Goal: Task Accomplishment & Management: Manage account settings

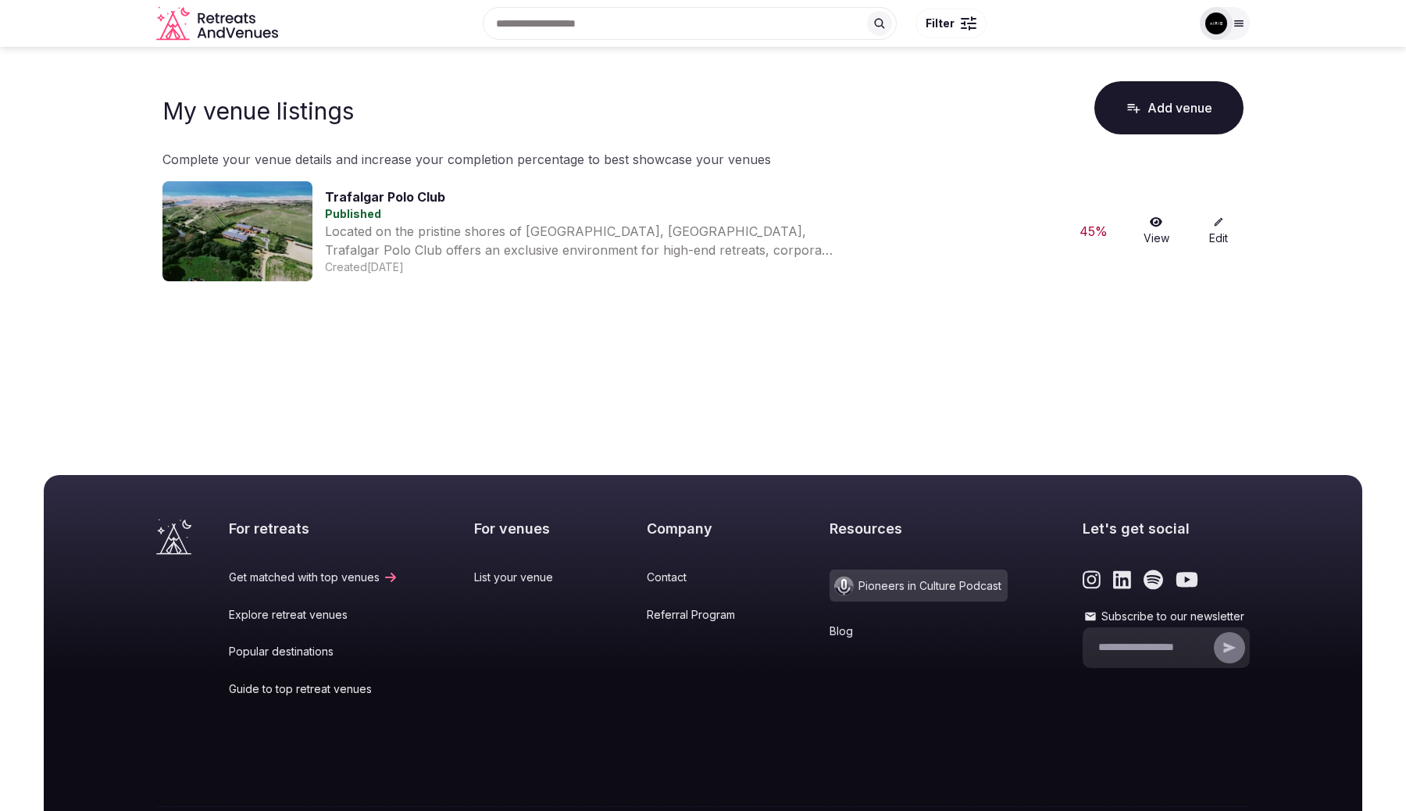
click at [1219, 222] on icon at bounding box center [1219, 222] width 9 height 9
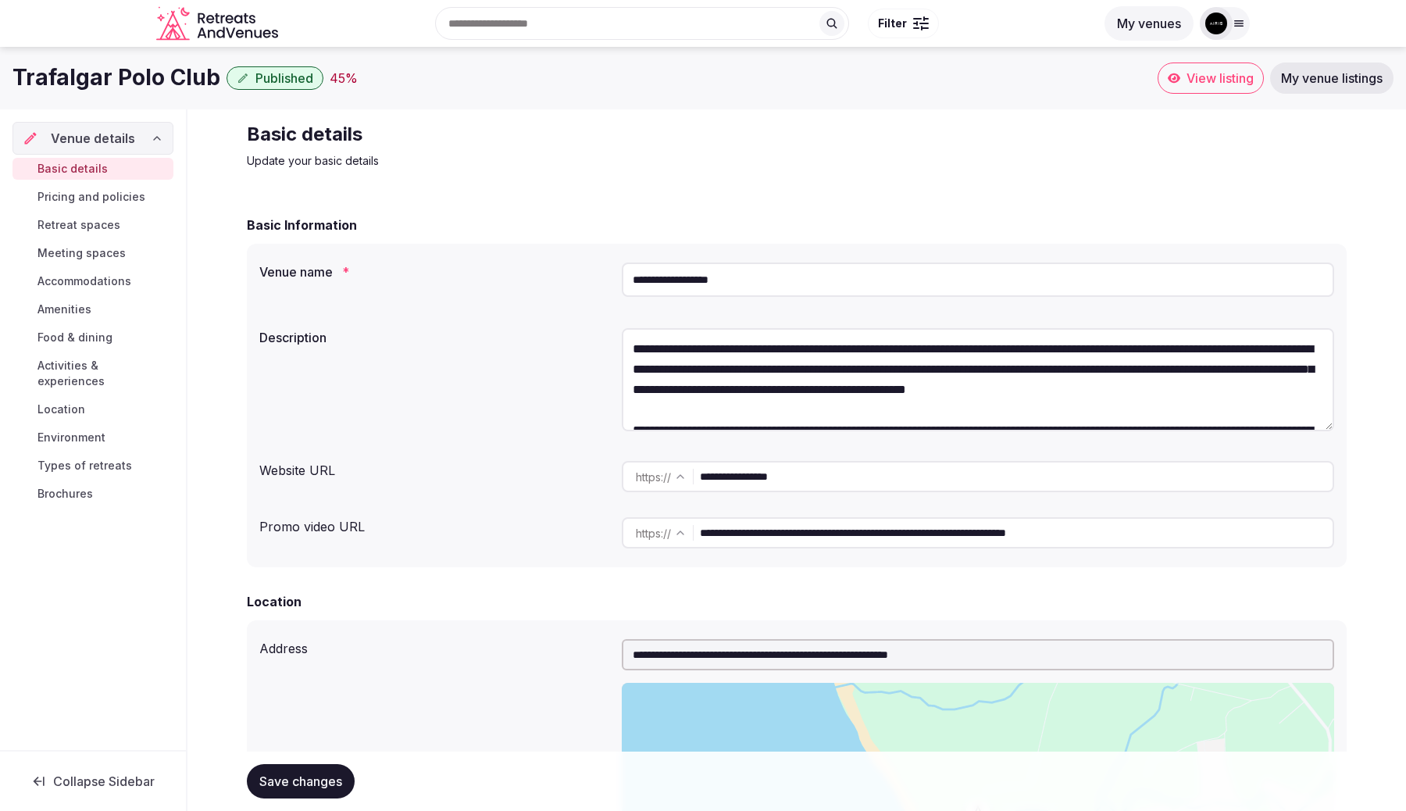
click at [120, 202] on span "Pricing and policies" at bounding box center [91, 197] width 108 height 16
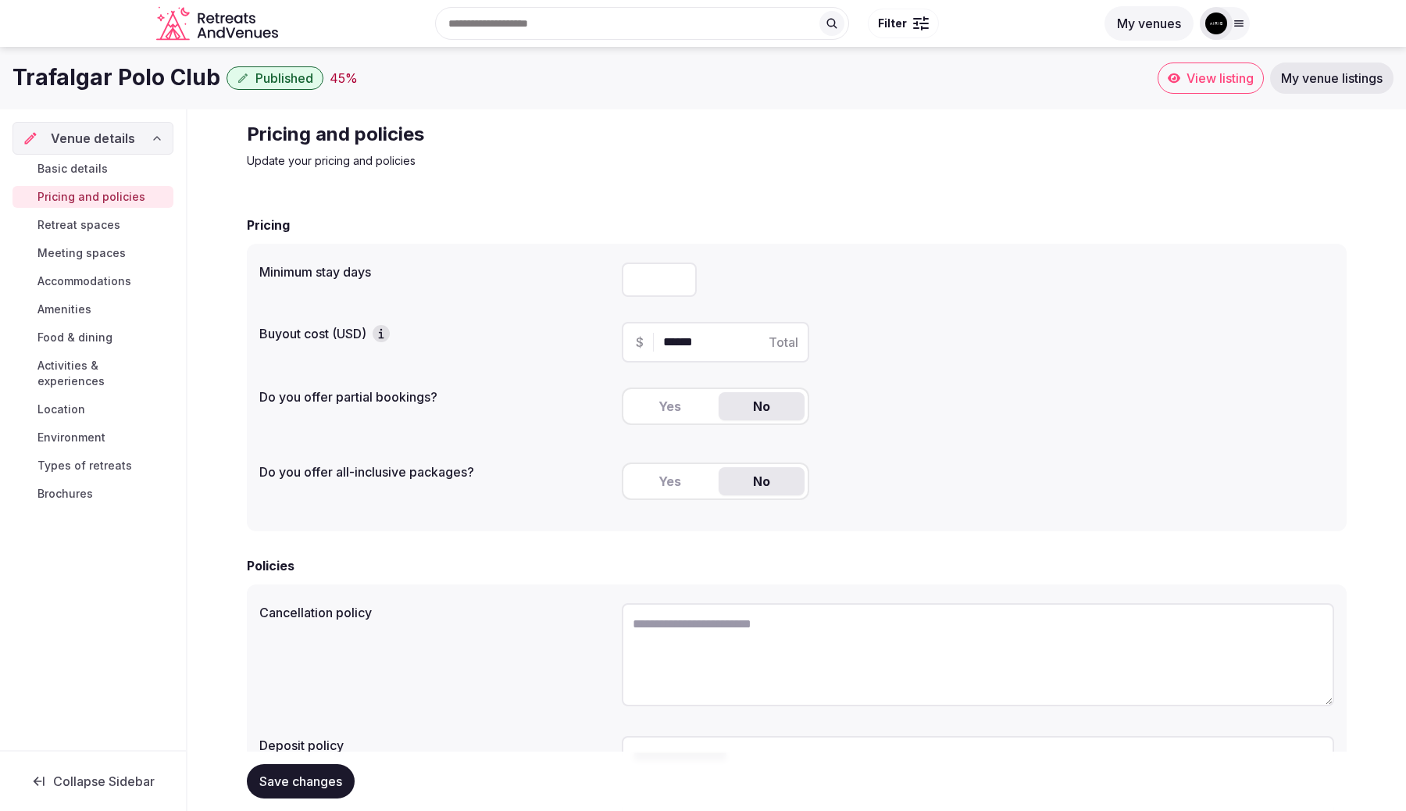
scroll to position [149, 0]
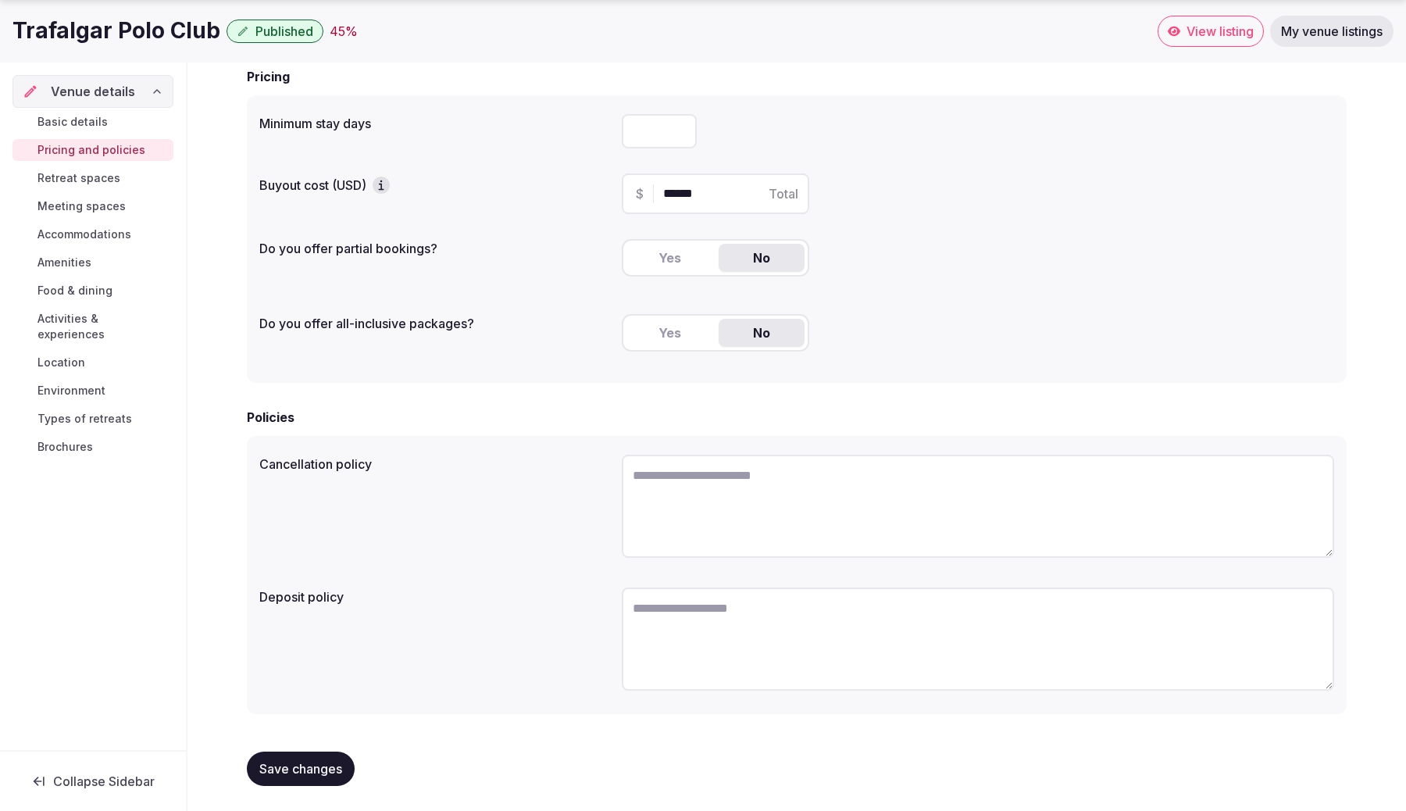
click at [689, 201] on input "******" at bounding box center [729, 193] width 132 height 19
type input "*****"
click at [652, 138] on input "*" at bounding box center [659, 131] width 75 height 34
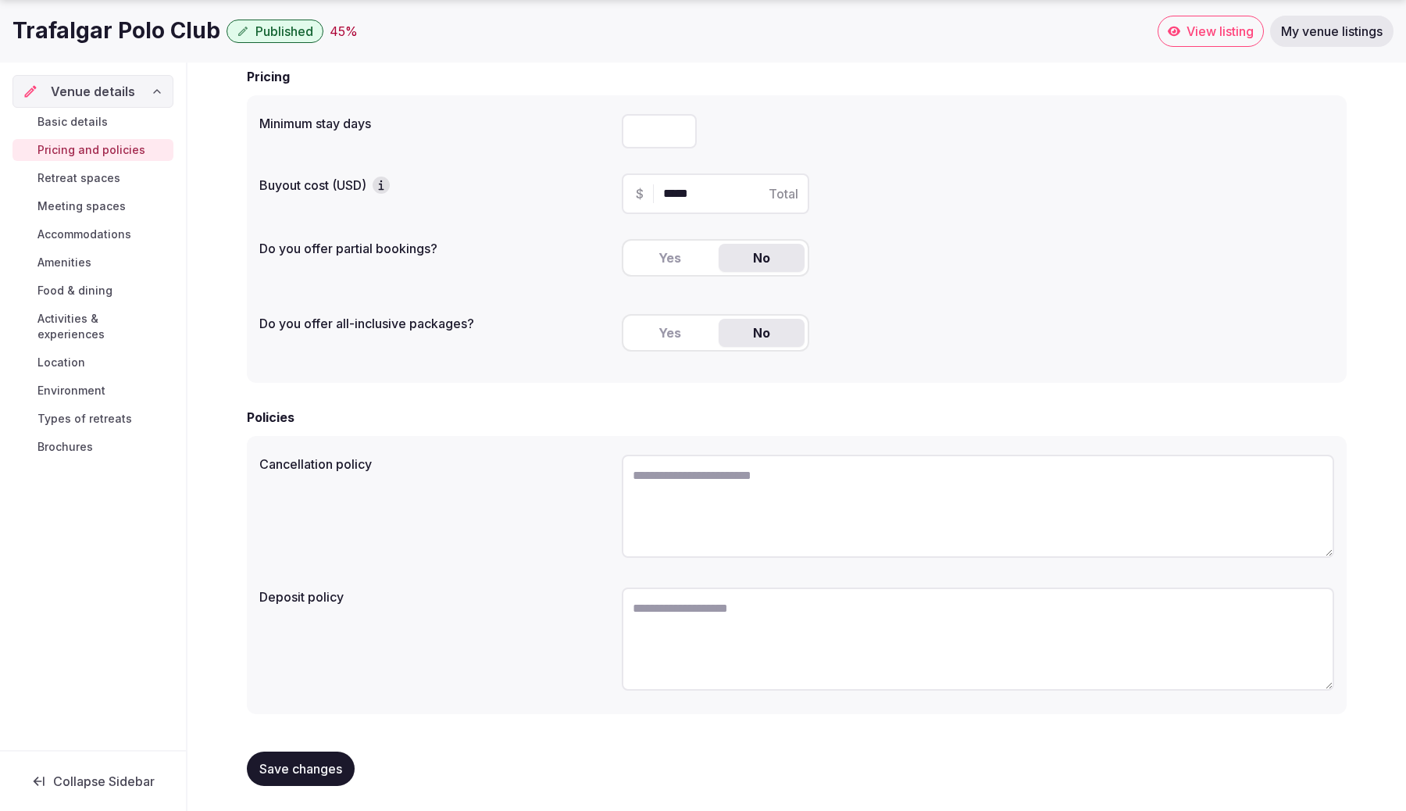
click at [652, 138] on input "*" at bounding box center [659, 131] width 75 height 34
type input "*"
click at [676, 132] on input "*" at bounding box center [659, 131] width 75 height 34
click at [773, 143] on div "*" at bounding box center [978, 131] width 712 height 34
click at [798, 634] on textarea at bounding box center [978, 638] width 712 height 103
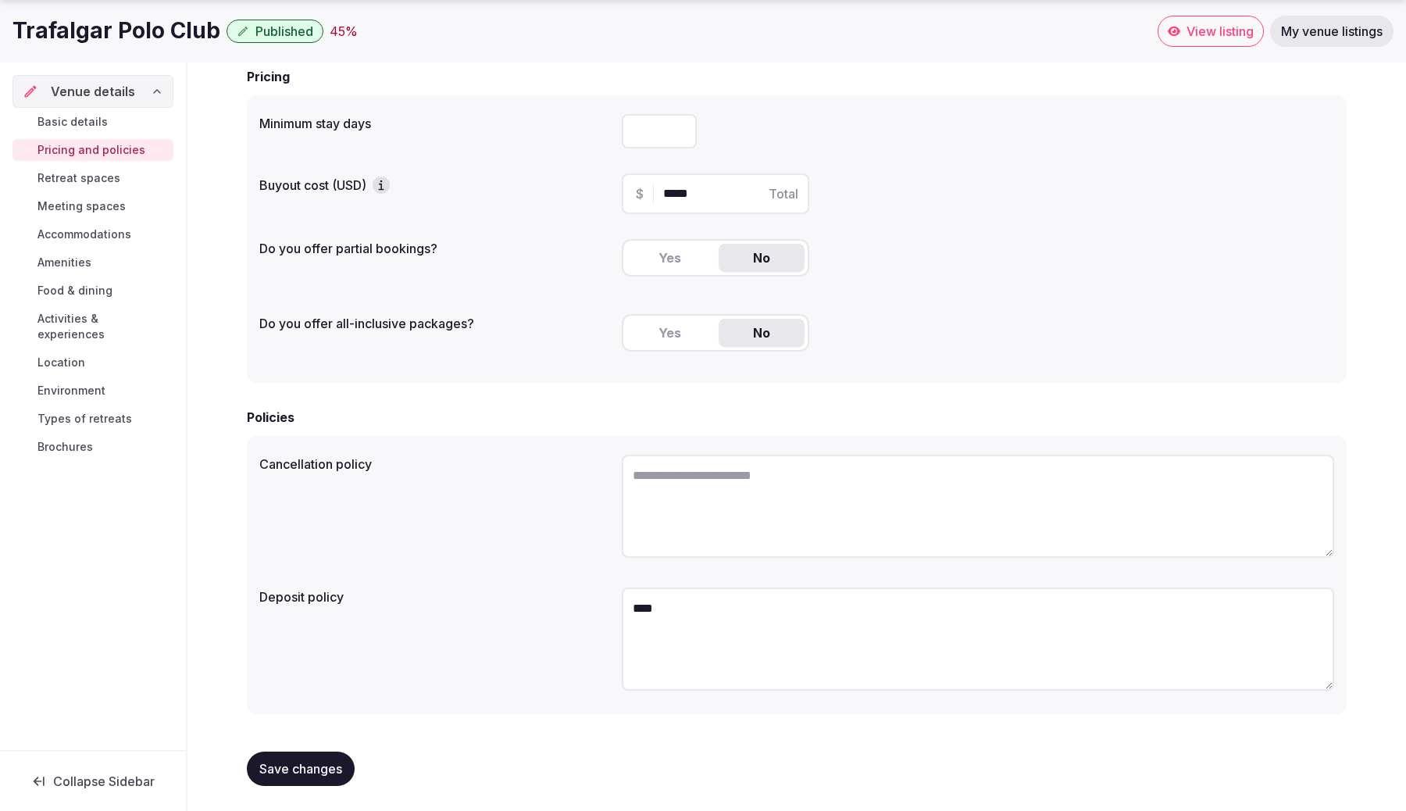
type textarea "****"
click at [704, 484] on textarea at bounding box center [978, 506] width 712 height 103
paste textarea "**********"
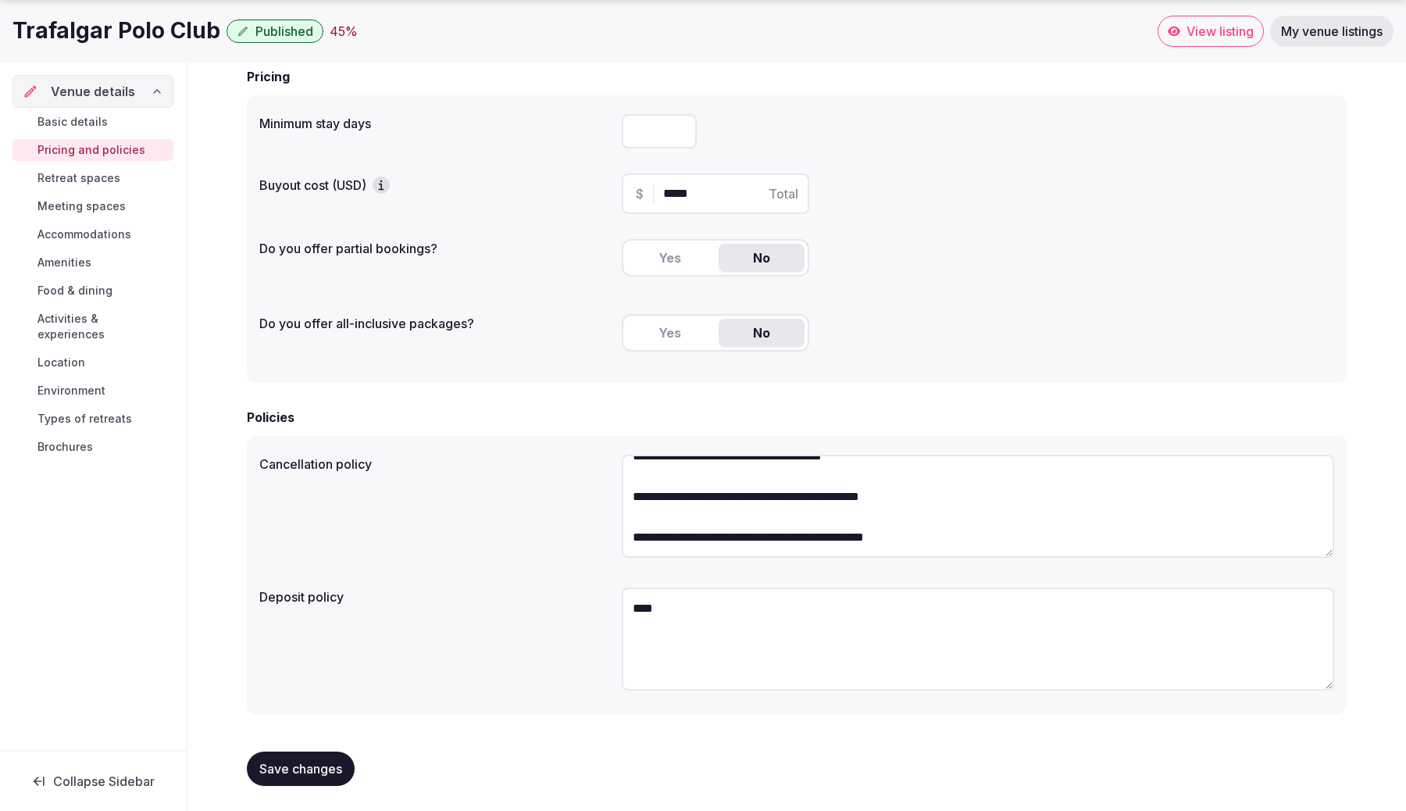
type textarea "**********"
click at [690, 639] on textarea "****" at bounding box center [978, 638] width 712 height 103
paste textarea "**********"
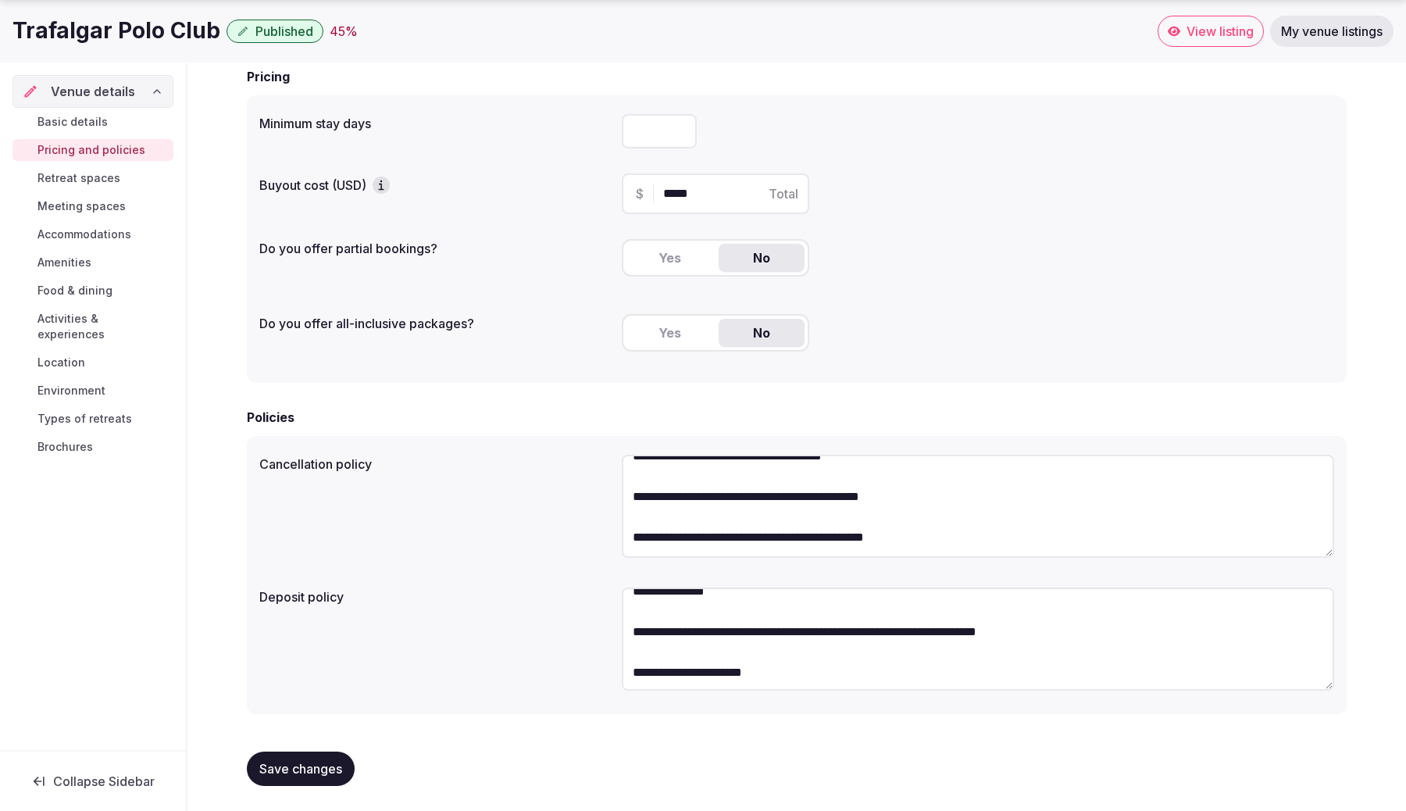
scroll to position [0, 0]
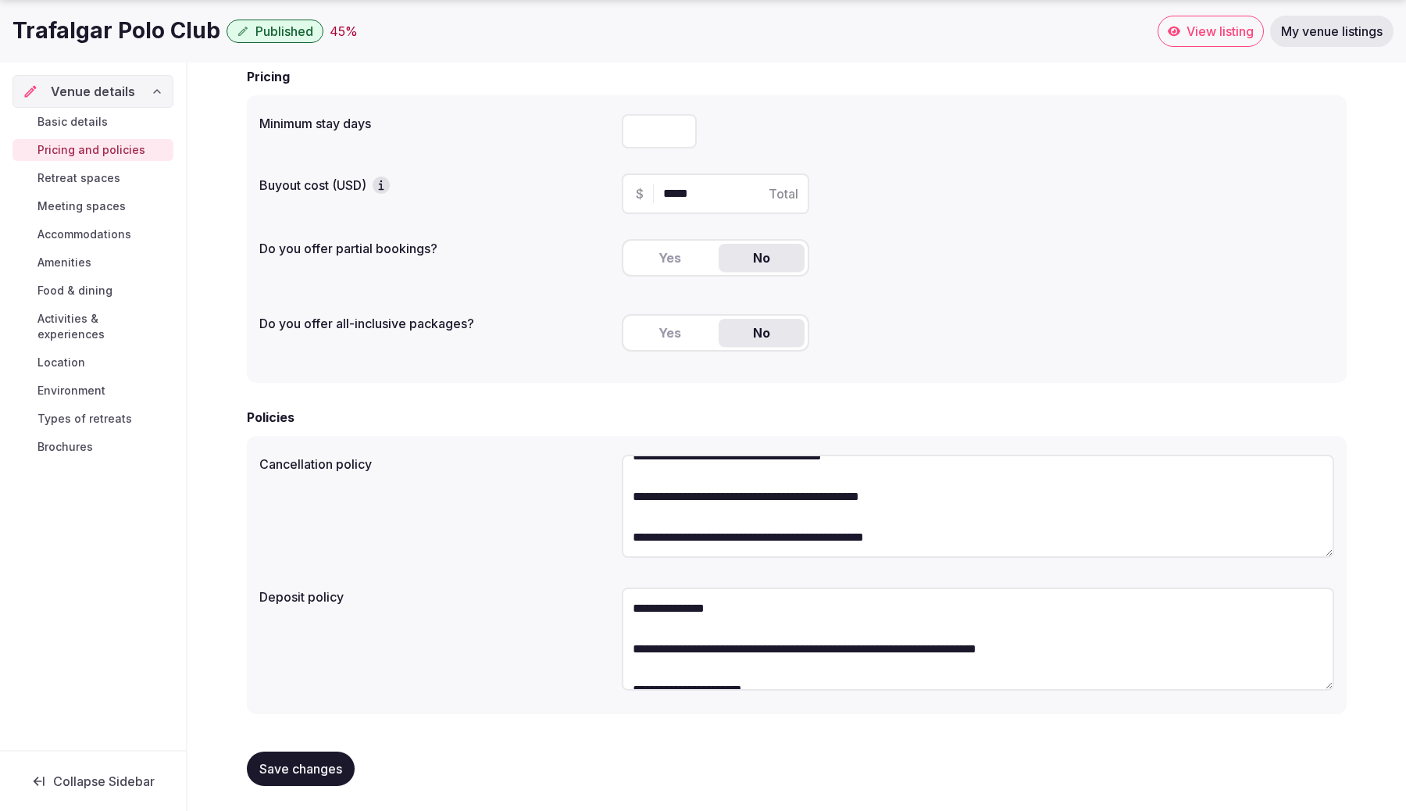
type textarea "**********"
drag, startPoint x: 295, startPoint y: 762, endPoint x: 367, endPoint y: 671, distance: 115.7
click at [366, 672] on form "**********" at bounding box center [797, 432] width 1100 height 731
click at [324, 768] on span "Save changes" at bounding box center [300, 769] width 83 height 16
click at [95, 185] on span "Retreat spaces" at bounding box center [78, 178] width 83 height 16
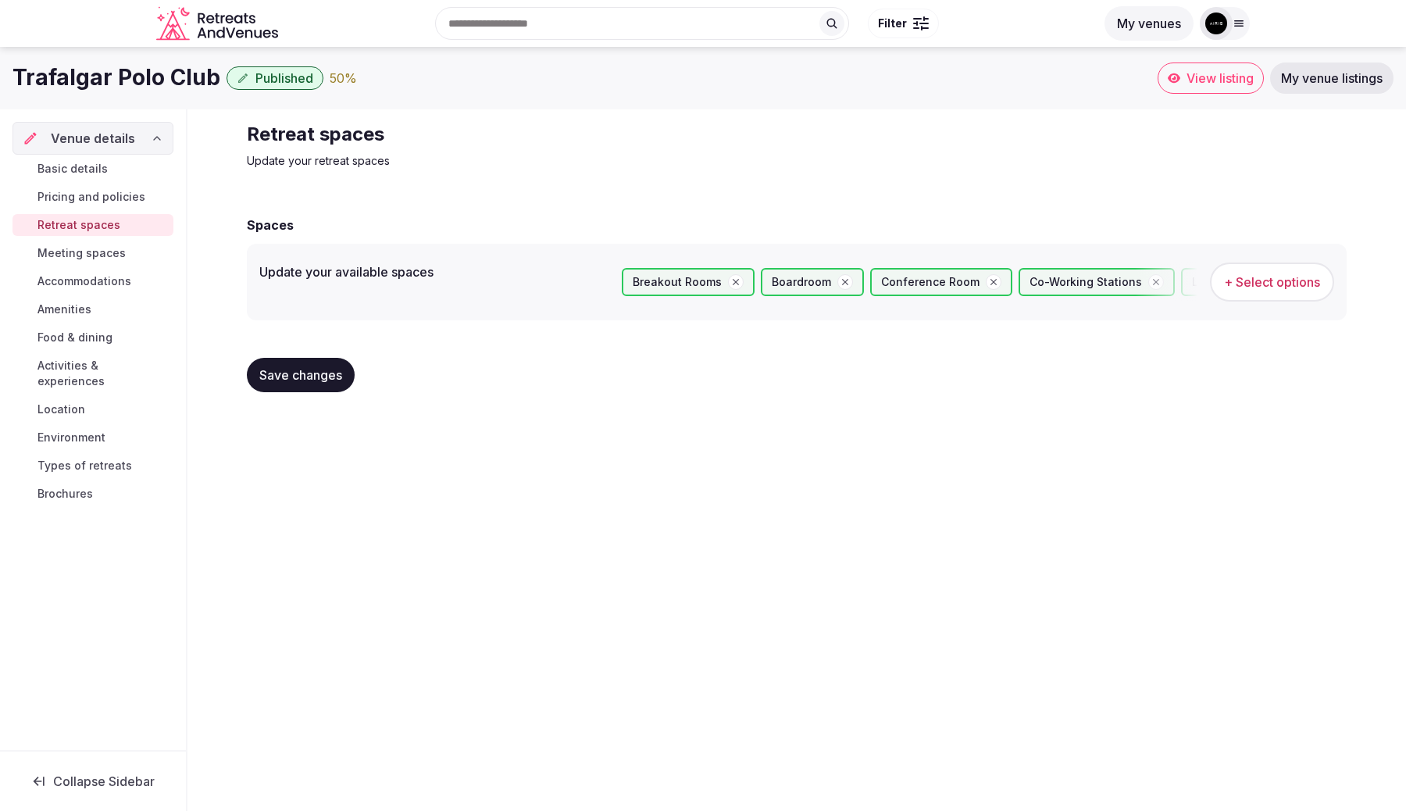
click at [91, 251] on span "Meeting spaces" at bounding box center [81, 253] width 88 height 16
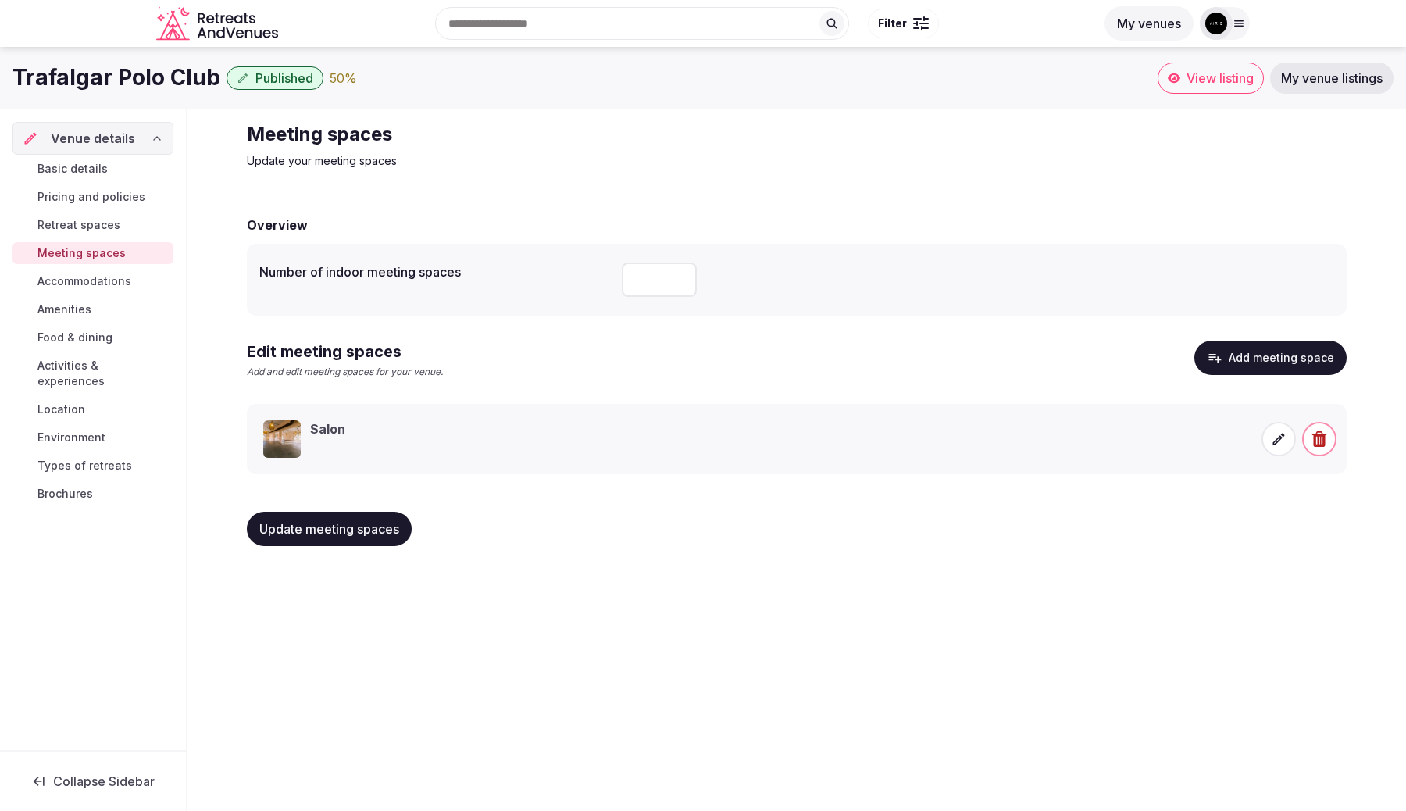
click at [88, 275] on span "Accommodations" at bounding box center [84, 281] width 94 height 16
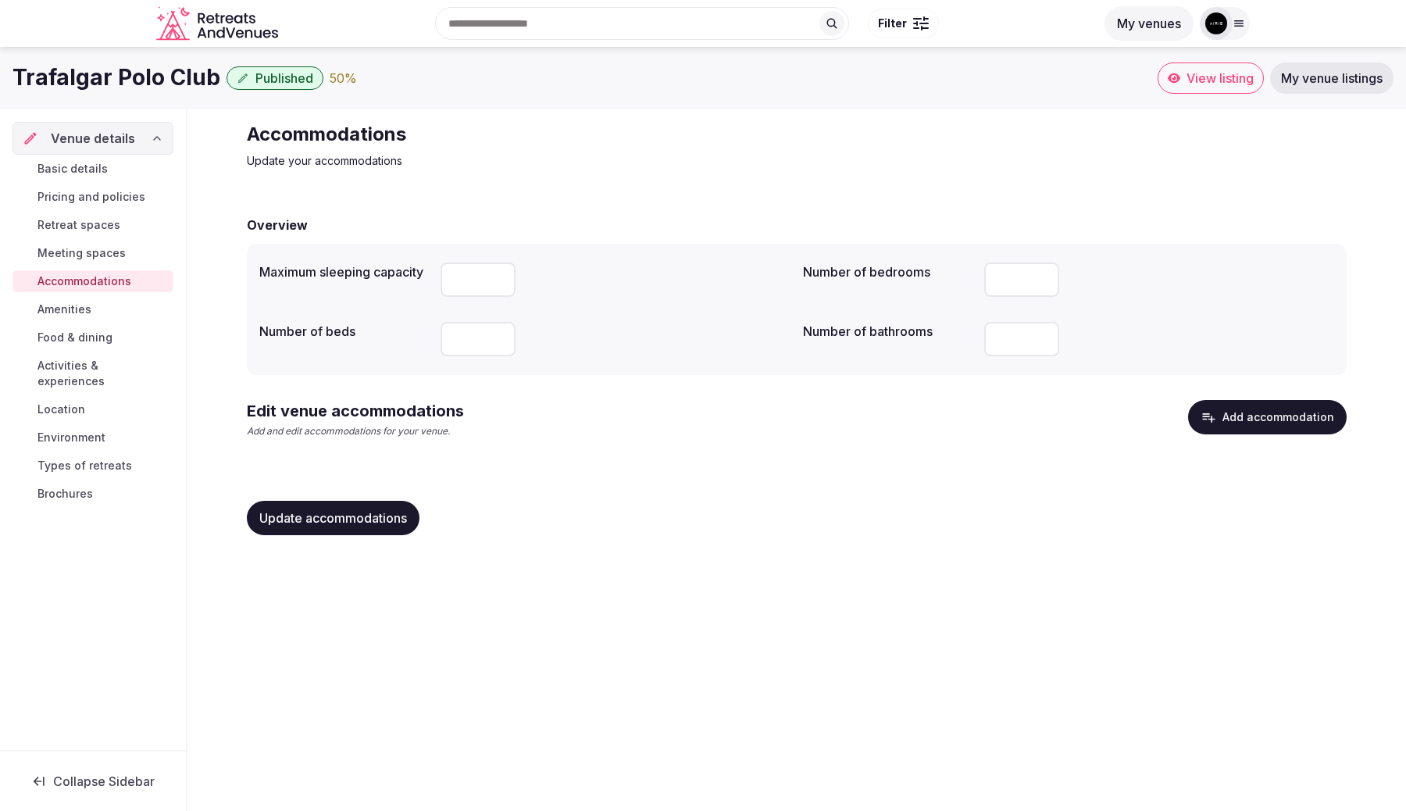
click at [453, 286] on input "**" at bounding box center [478, 279] width 75 height 34
type input "**"
click at [734, 359] on div "**" at bounding box center [616, 339] width 350 height 47
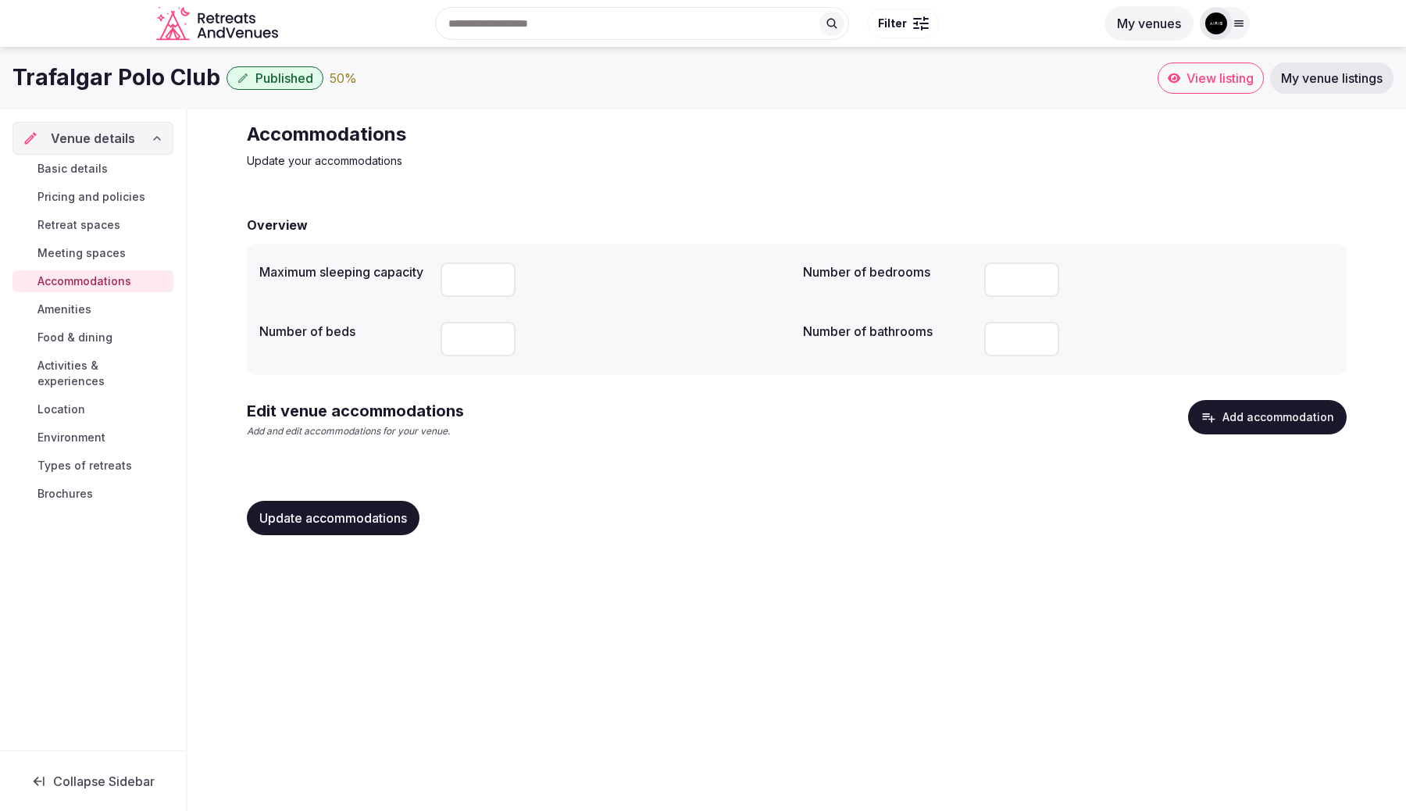
click at [1009, 278] on input "**" at bounding box center [1021, 279] width 75 height 34
type input "**"
click at [996, 330] on input "number" at bounding box center [1021, 339] width 75 height 34
type input "**"
click at [471, 330] on input "**" at bounding box center [478, 339] width 75 height 34
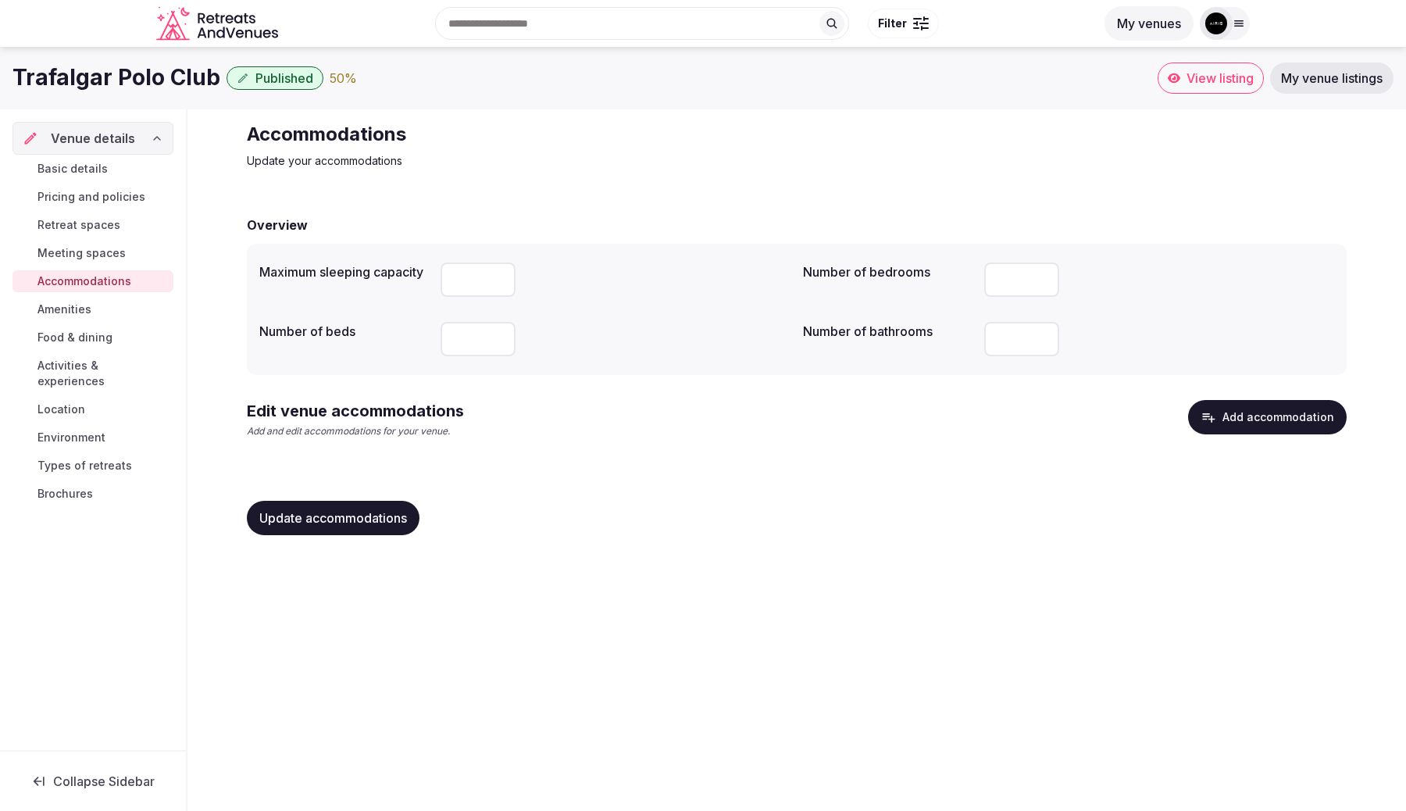
click at [471, 330] on input "**" at bounding box center [478, 339] width 75 height 34
type input "**"
click at [334, 516] on span "Update accommodations" at bounding box center [333, 518] width 148 height 16
click at [70, 295] on div "Basic details Pricing and policies Retreat spaces Meeting spaces Accommodations…" at bounding box center [92, 331] width 161 height 353
click at [64, 316] on span "Amenities" at bounding box center [64, 310] width 54 height 16
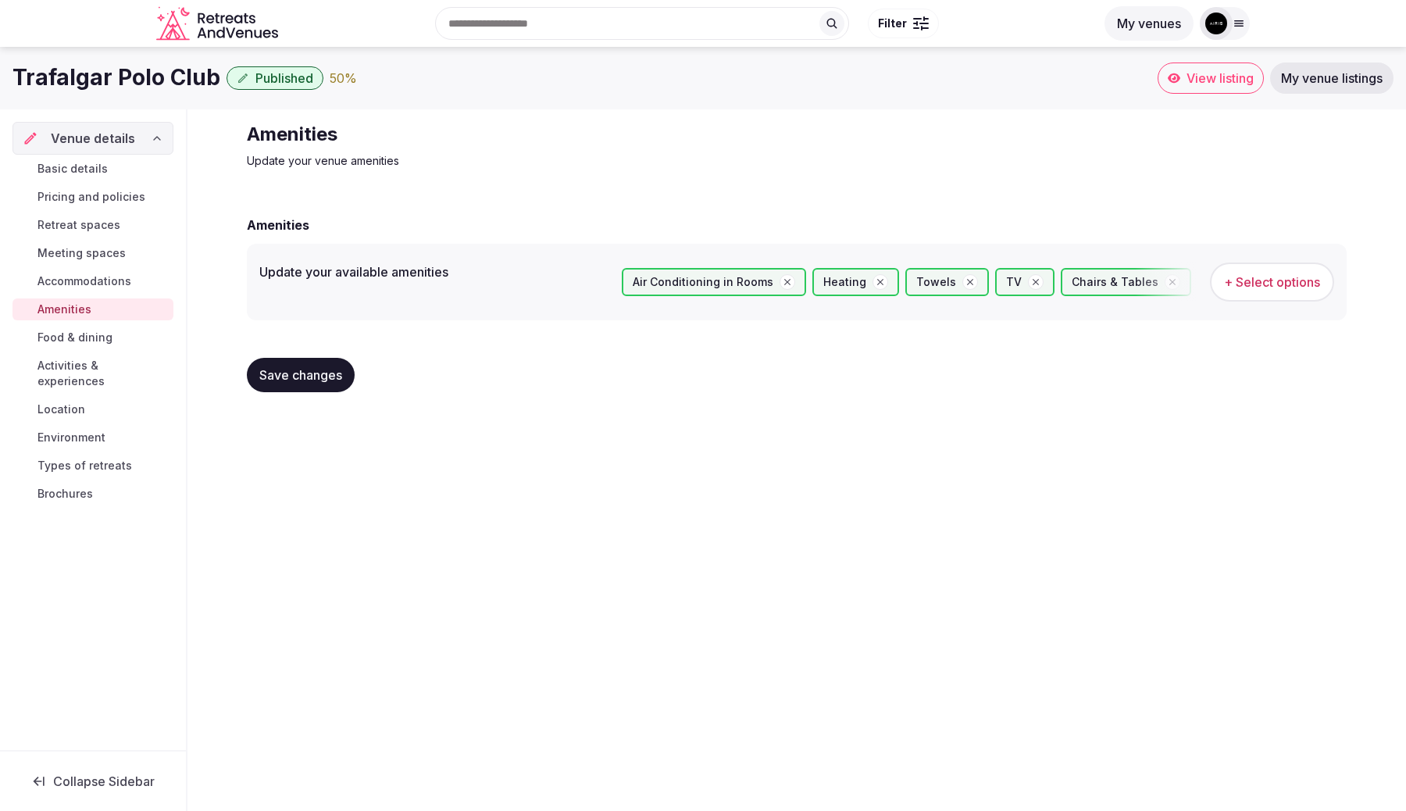
click at [66, 333] on span "Food & dining" at bounding box center [74, 338] width 75 height 16
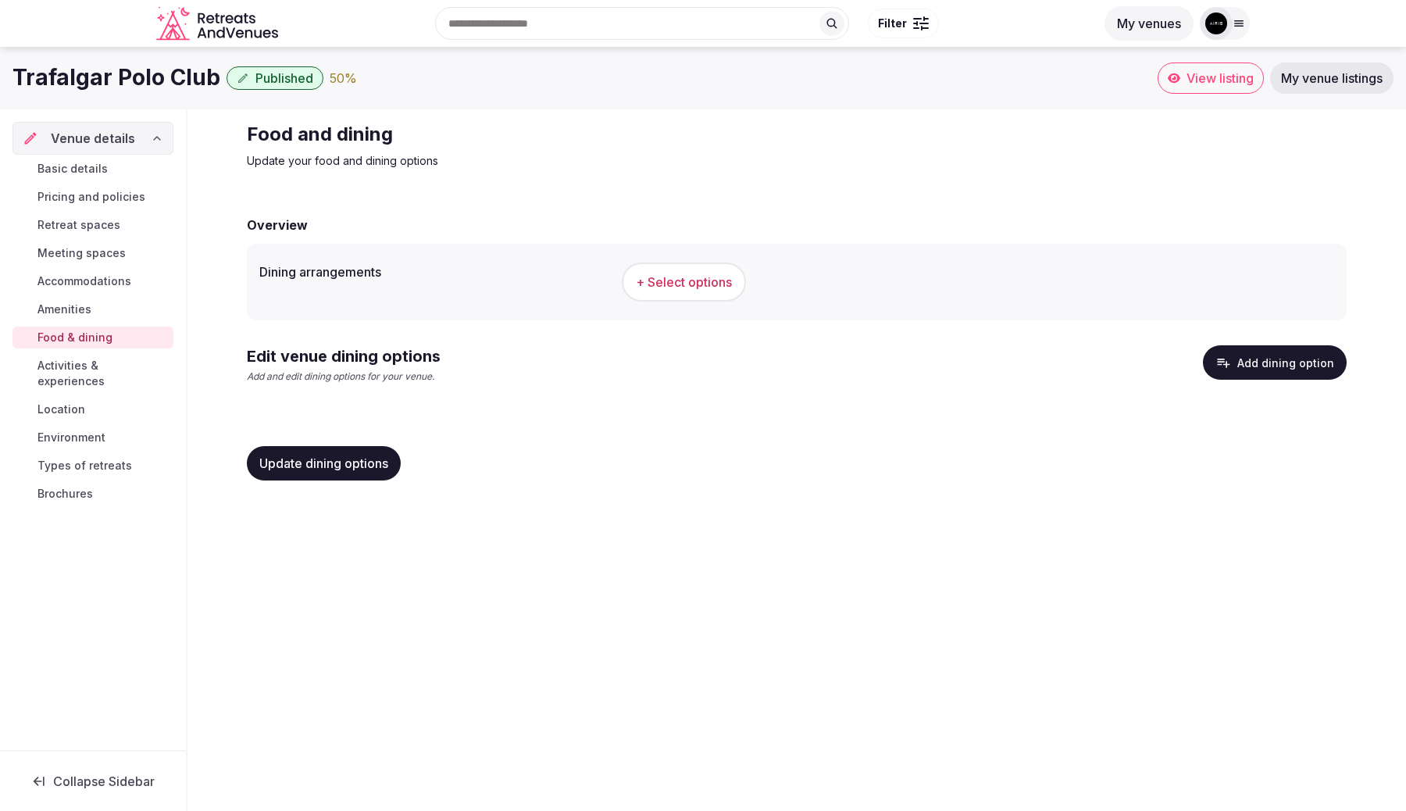
click at [55, 367] on span "Activities & experiences" at bounding box center [102, 373] width 130 height 31
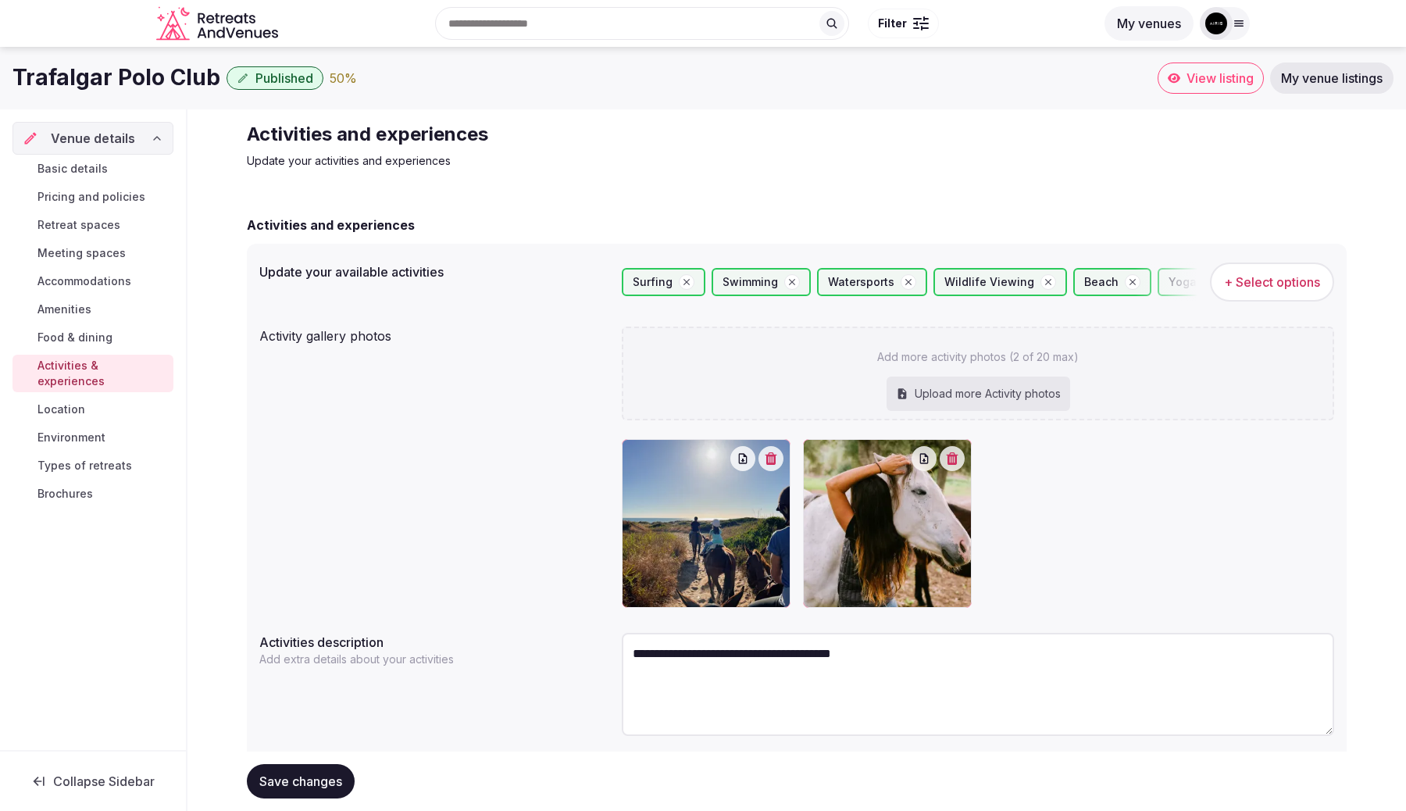
click at [59, 402] on span "Location" at bounding box center [61, 410] width 48 height 16
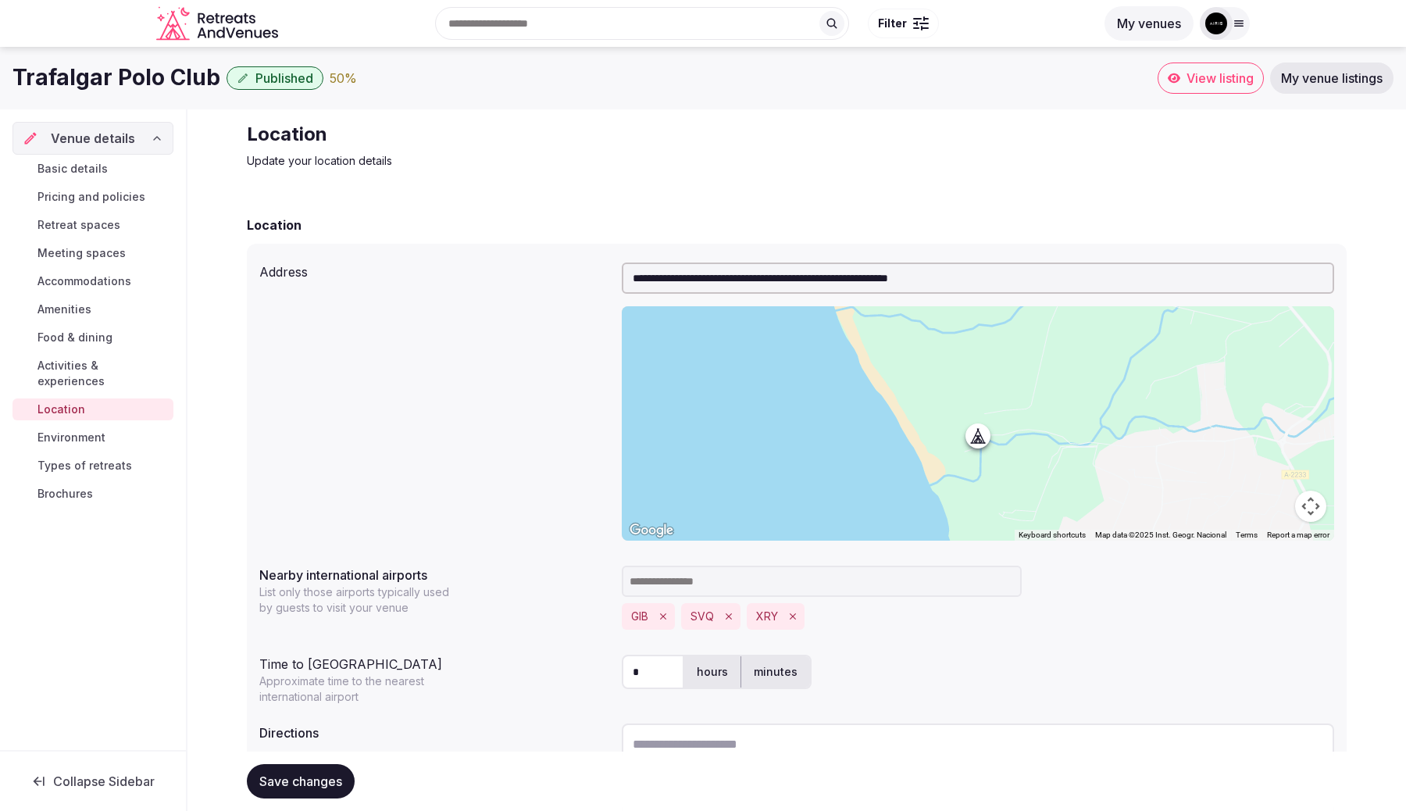
click at [92, 430] on span "Environment" at bounding box center [71, 438] width 68 height 16
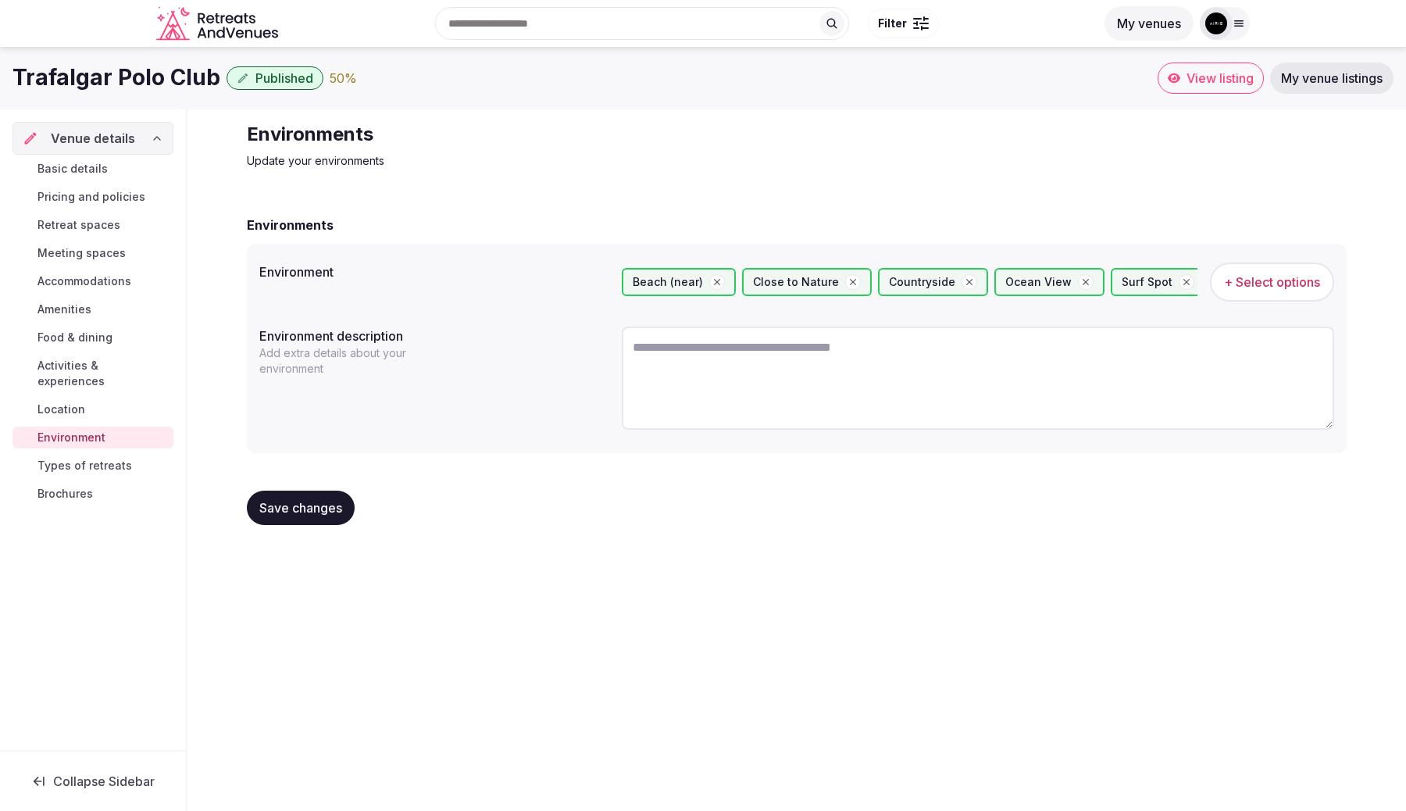
click at [89, 458] on span "Types of retreats" at bounding box center [84, 466] width 95 height 16
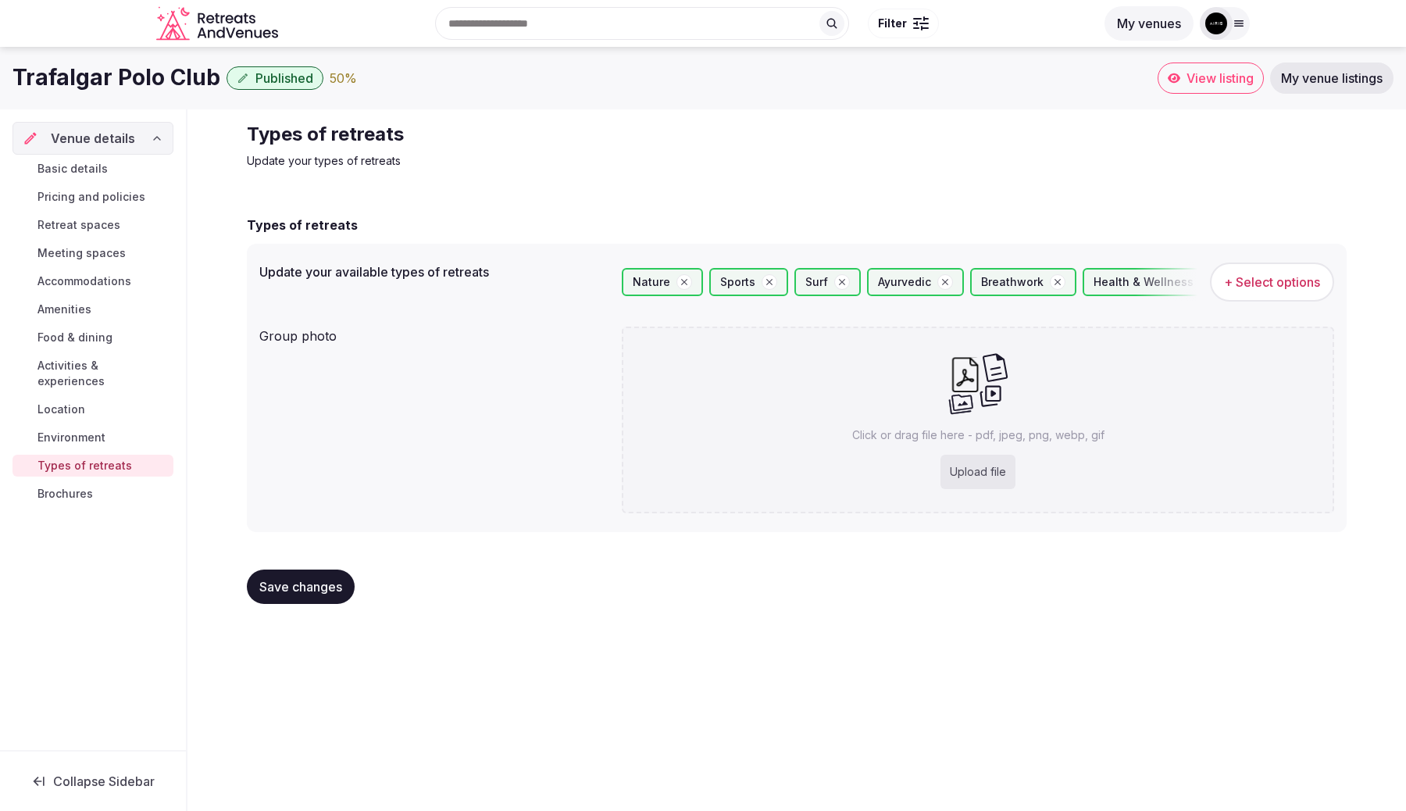
click at [84, 486] on span "Brochures" at bounding box center [64, 494] width 55 height 16
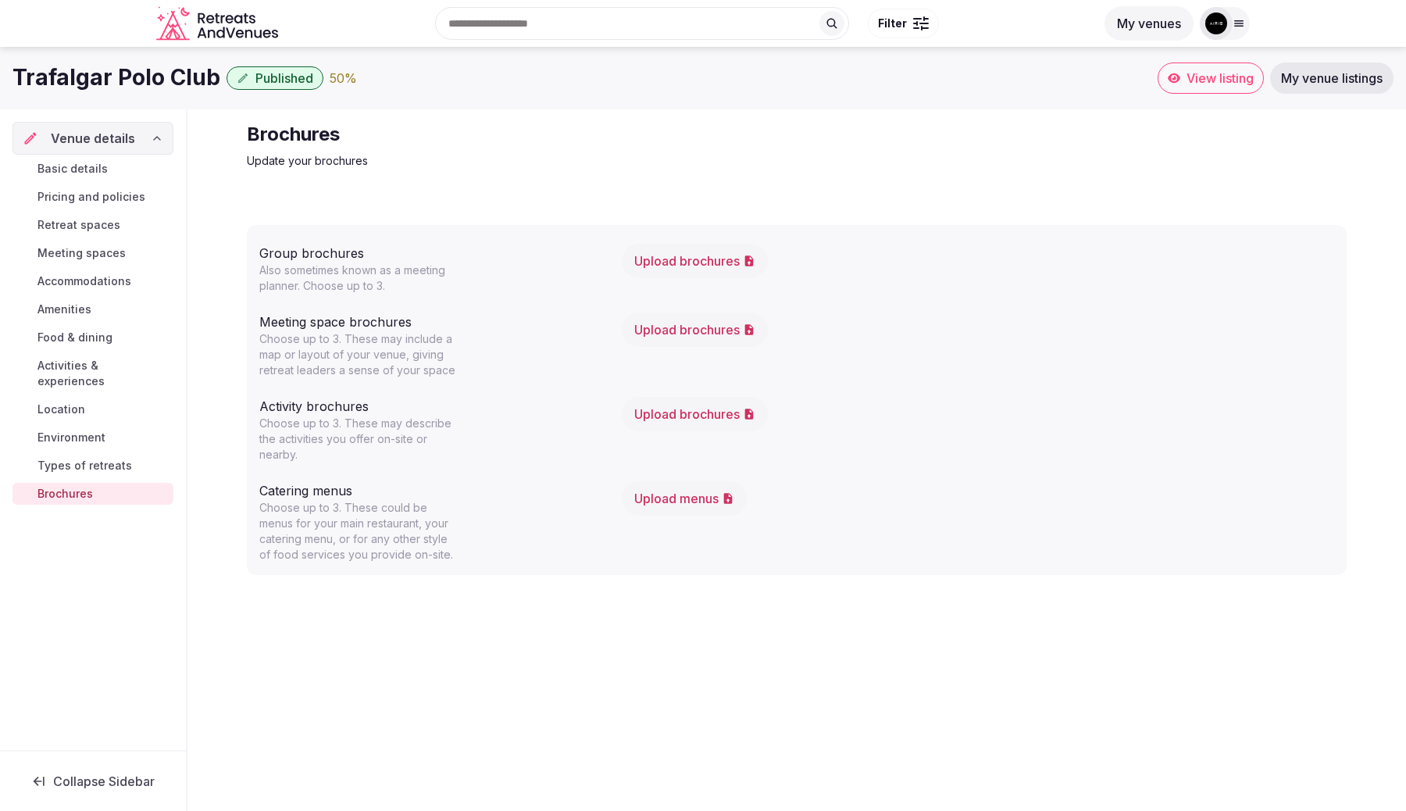
click at [89, 161] on span "Basic details" at bounding box center [72, 169] width 70 height 16
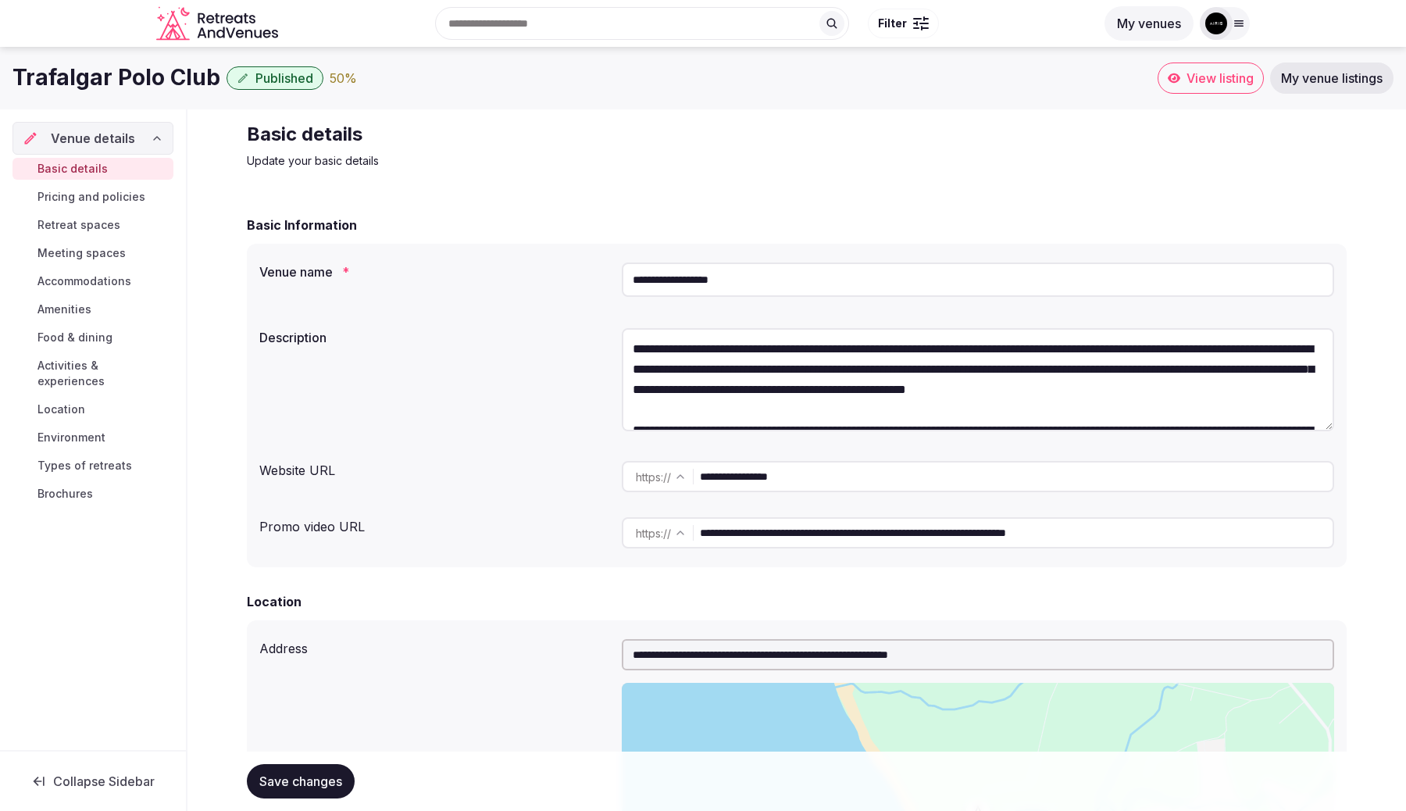
click at [1172, 83] on icon at bounding box center [1174, 78] width 12 height 12
click at [1308, 73] on span "My venue listings" at bounding box center [1332, 78] width 102 height 16
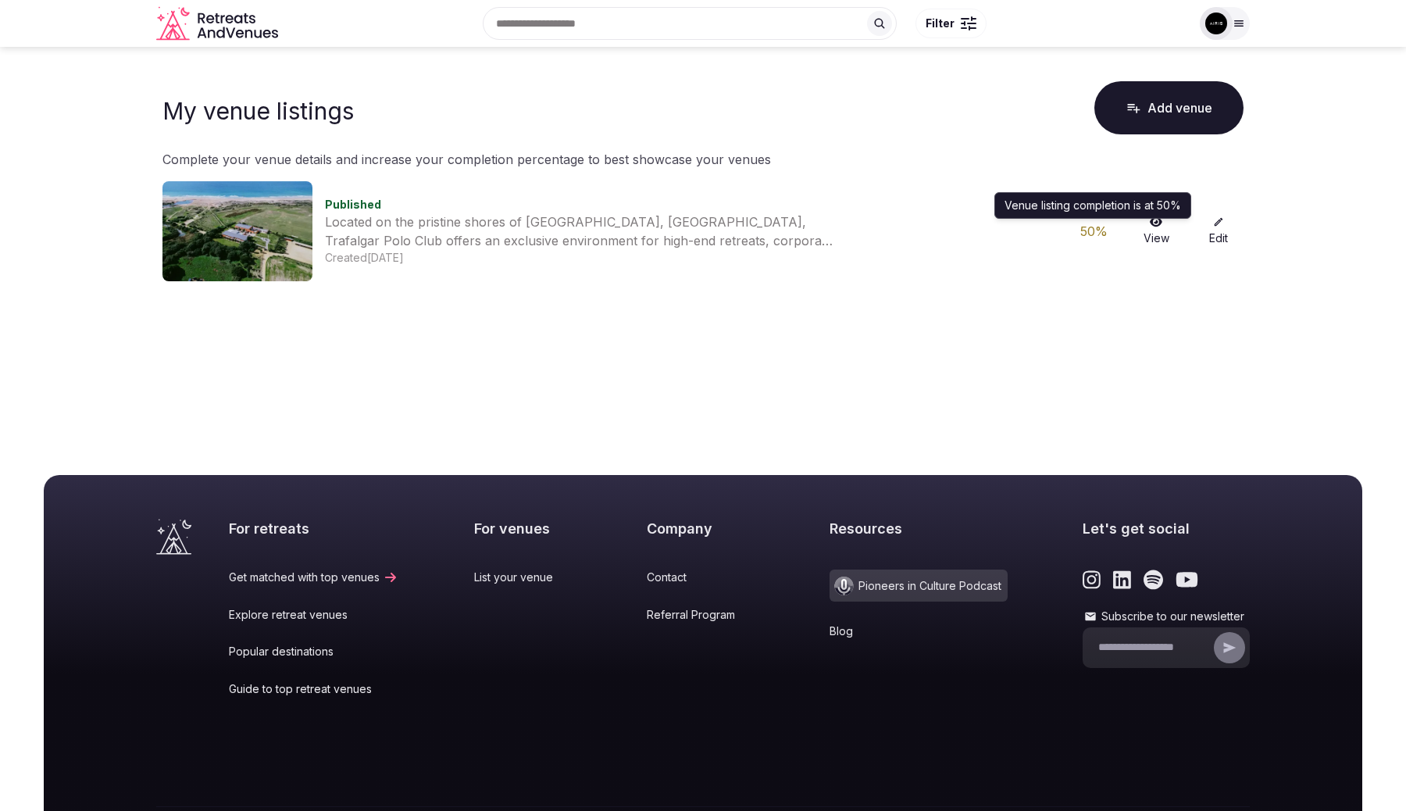
click at [1095, 231] on div "50 %" at bounding box center [1094, 231] width 50 height 19
click at [1220, 227] on link "Edit" at bounding box center [1219, 231] width 50 height 30
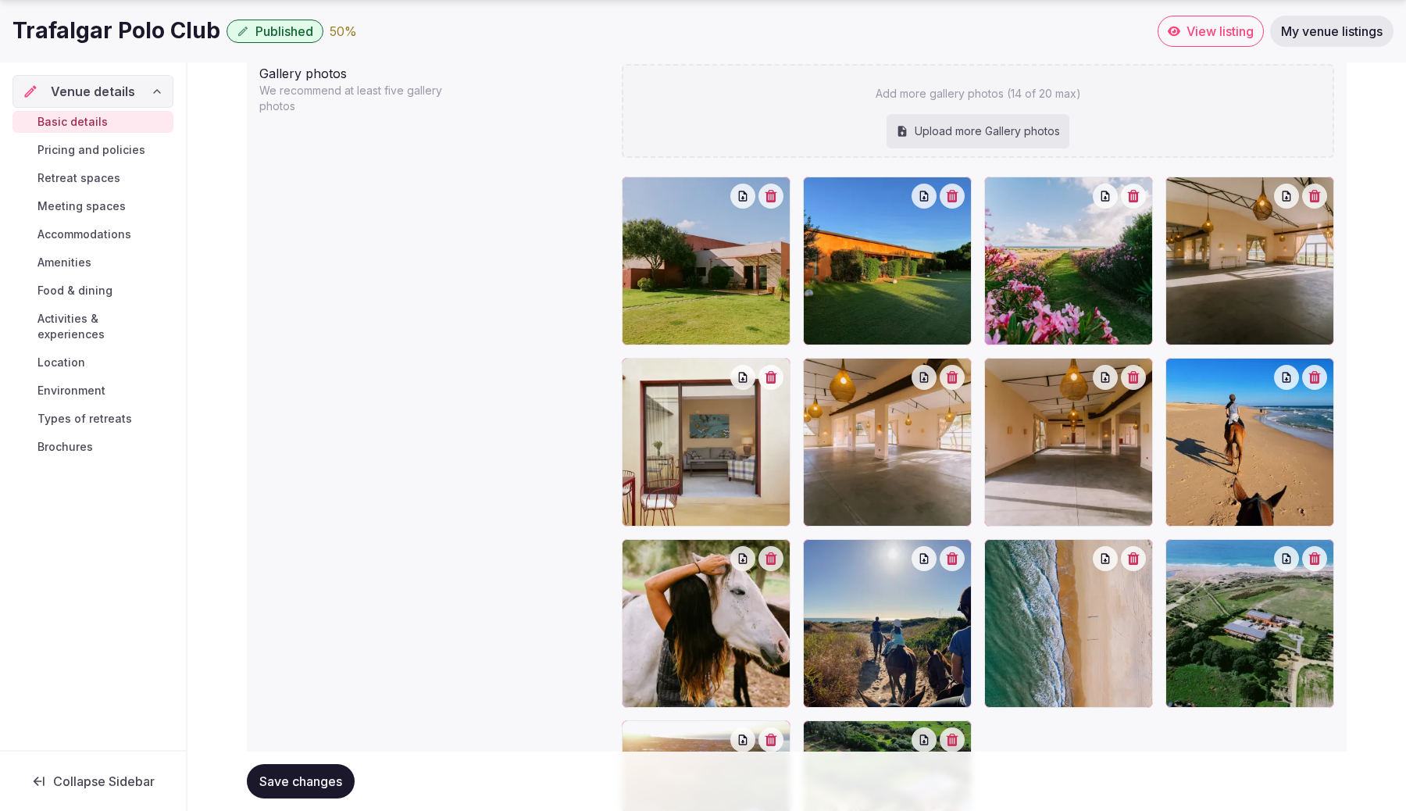
scroll to position [1826, 0]
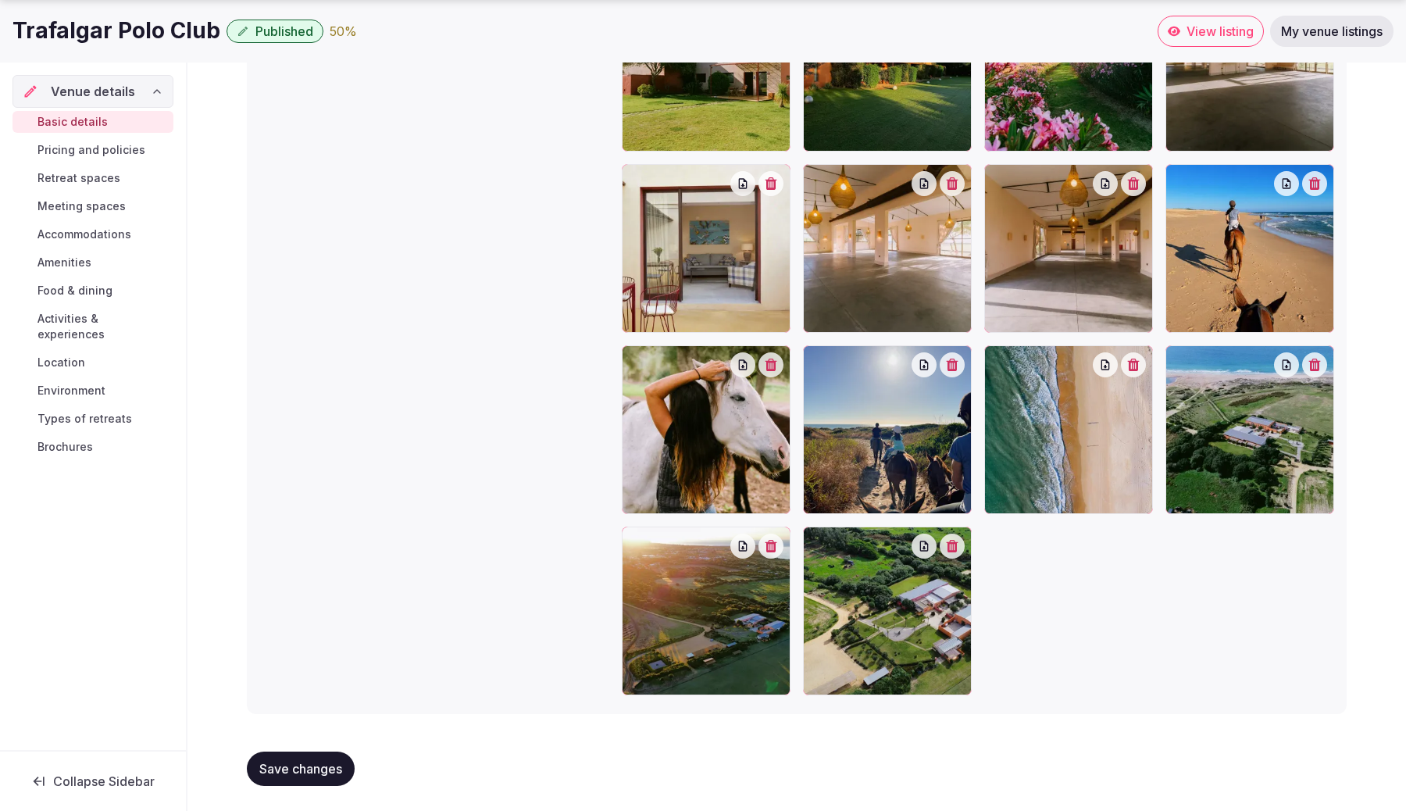
click at [105, 149] on span "Pricing and policies" at bounding box center [91, 150] width 108 height 16
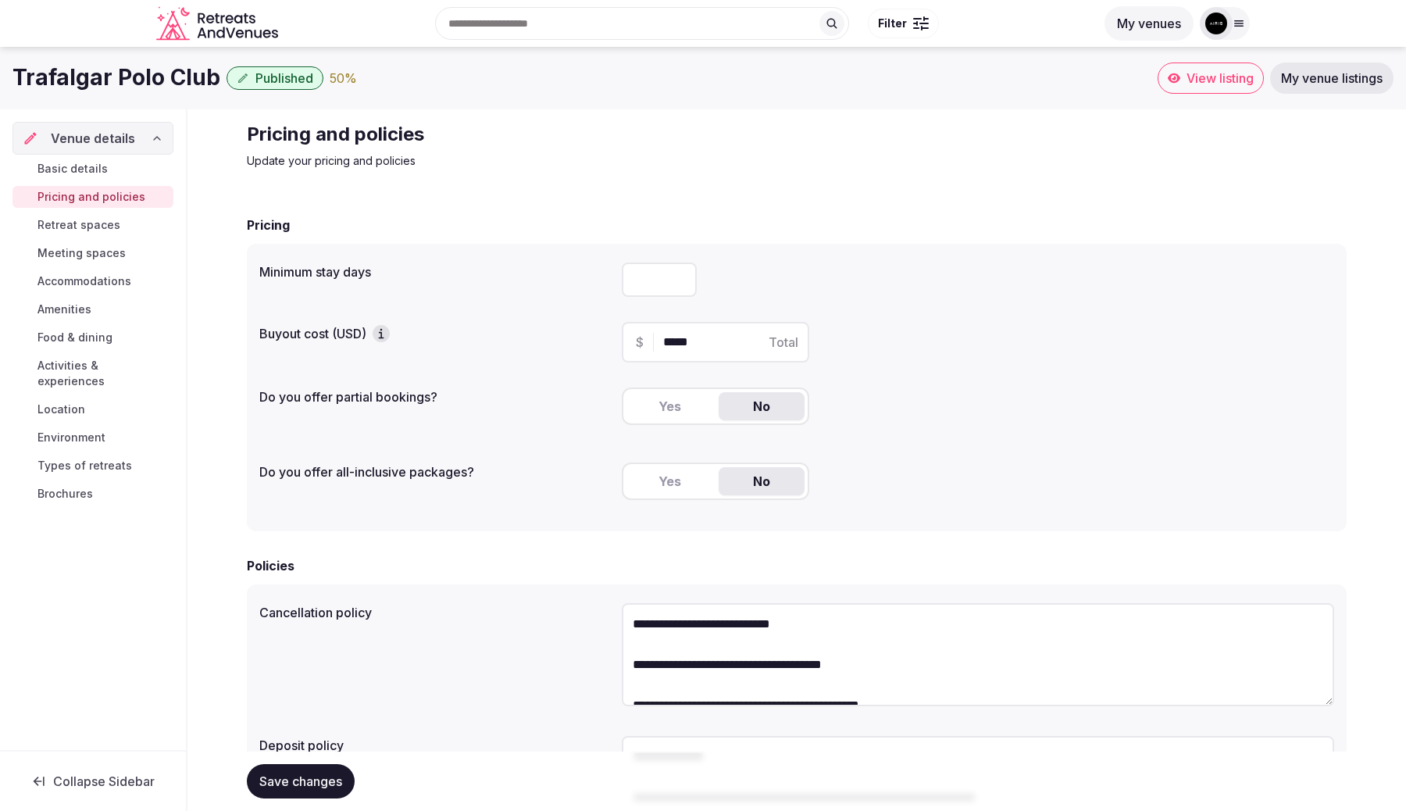
scroll to position [149, 0]
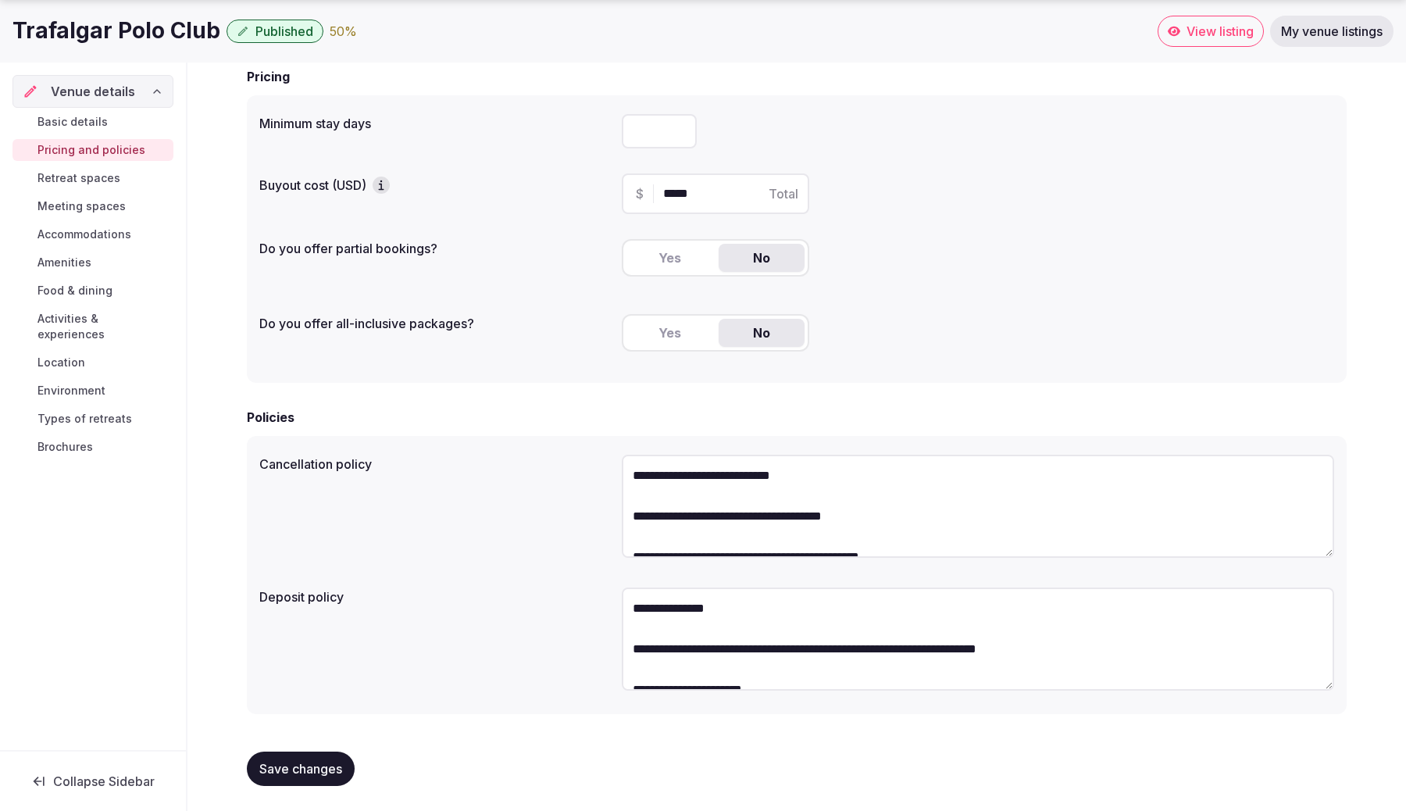
click at [102, 185] on span "Retreat spaces" at bounding box center [78, 178] width 83 height 16
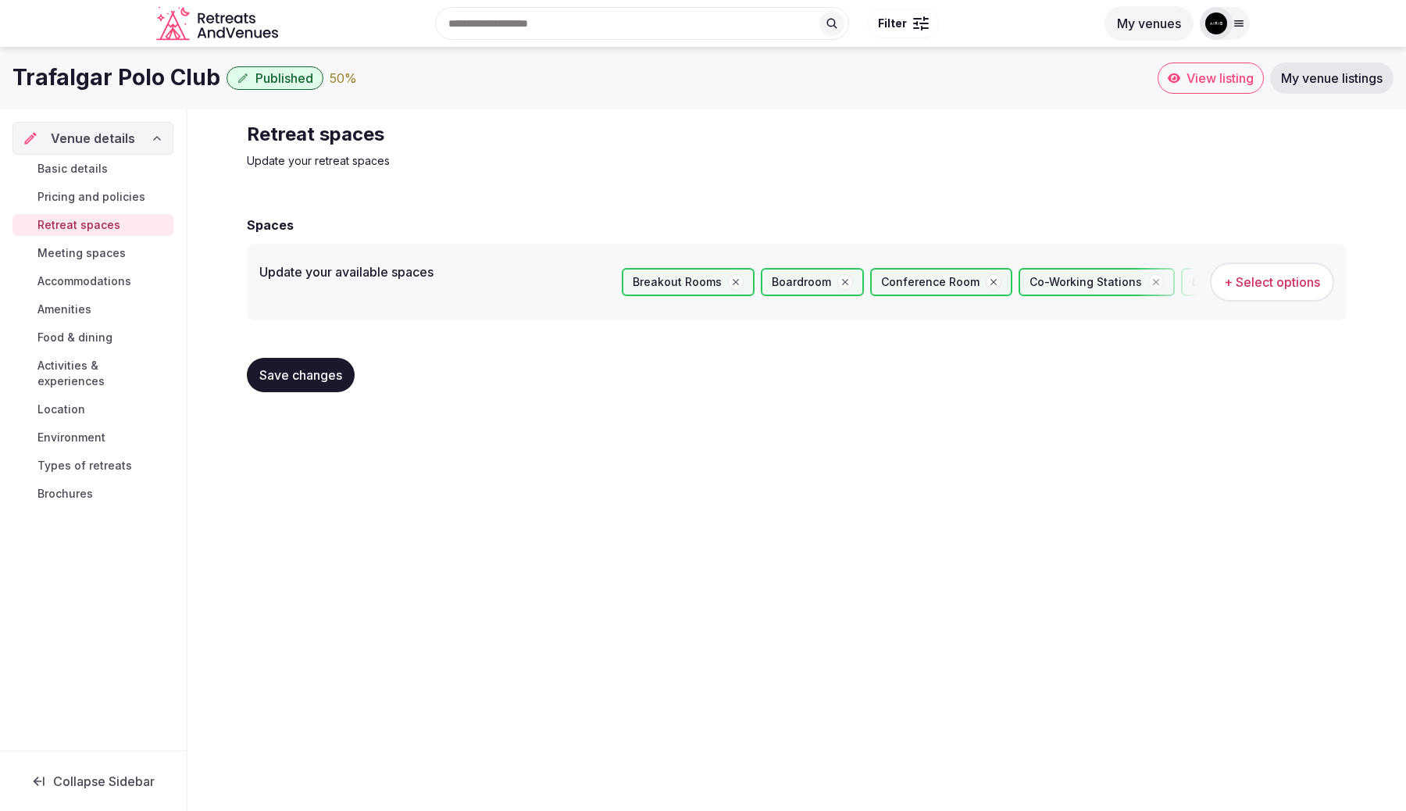
click at [87, 249] on span "Meeting spaces" at bounding box center [81, 253] width 88 height 16
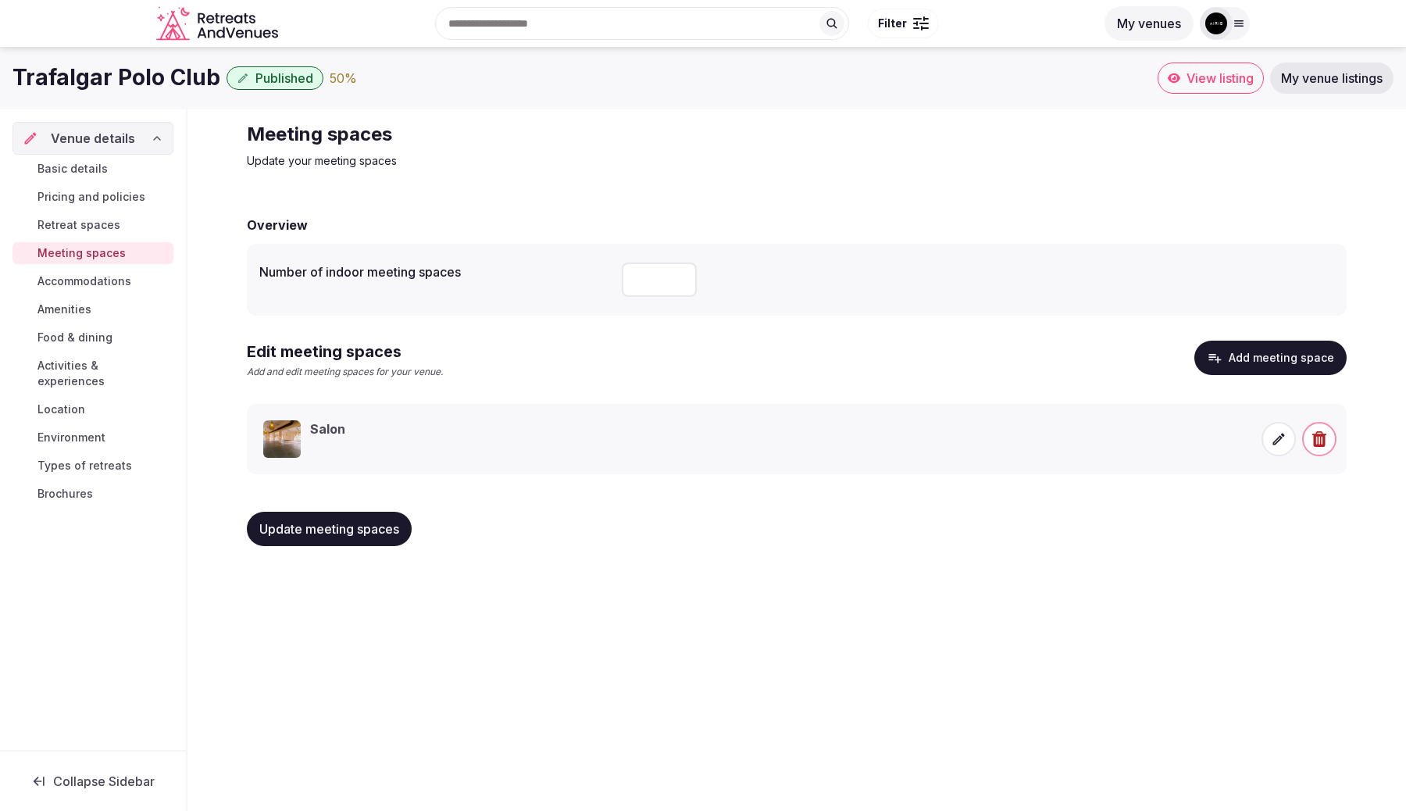
click at [107, 288] on span "Accommodations" at bounding box center [84, 281] width 94 height 16
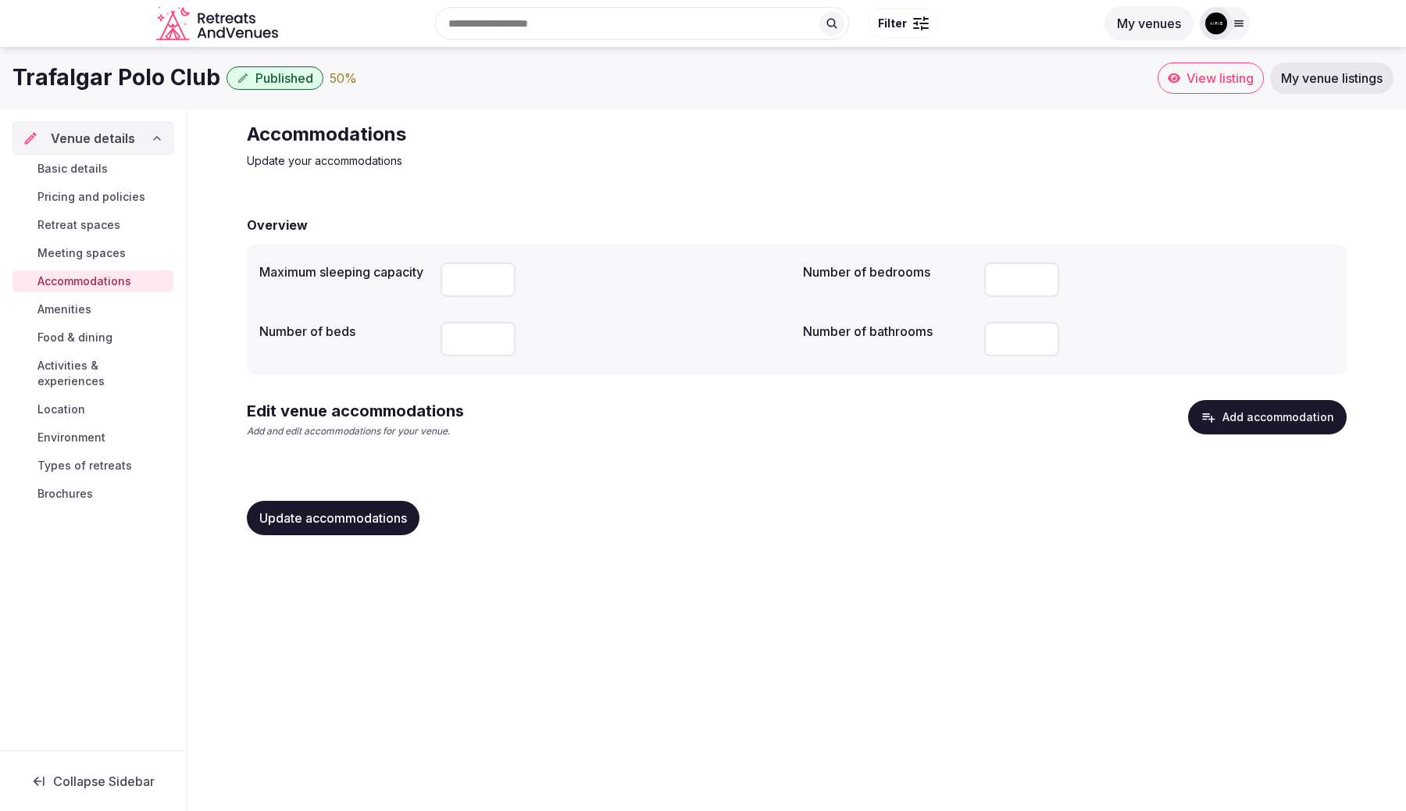
click at [1241, 419] on button "Add accommodation" at bounding box center [1267, 417] width 159 height 34
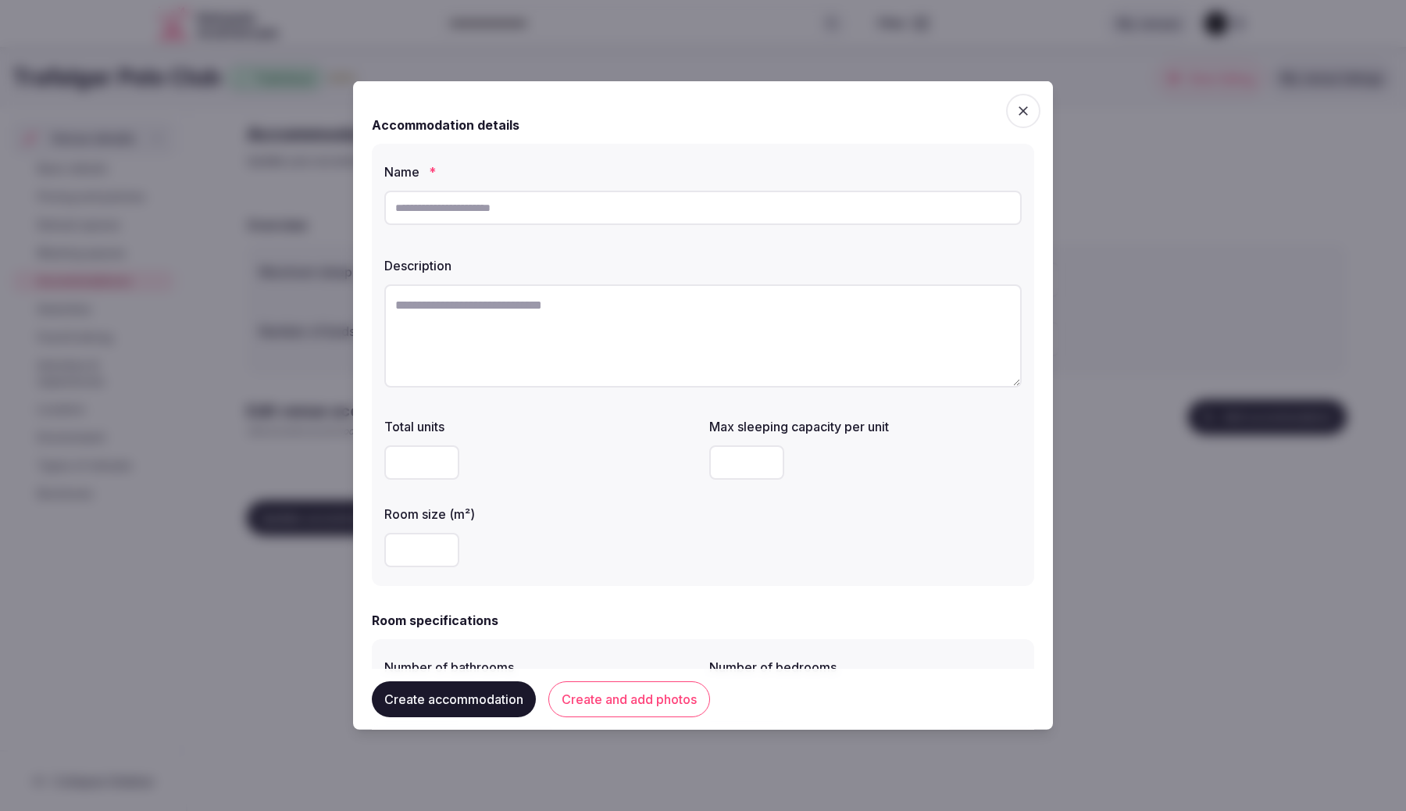
click at [604, 212] on input "text" at bounding box center [702, 208] width 637 height 34
click at [403, 466] on input "number" at bounding box center [421, 462] width 75 height 34
type input "**"
click at [743, 473] on input "number" at bounding box center [746, 462] width 75 height 34
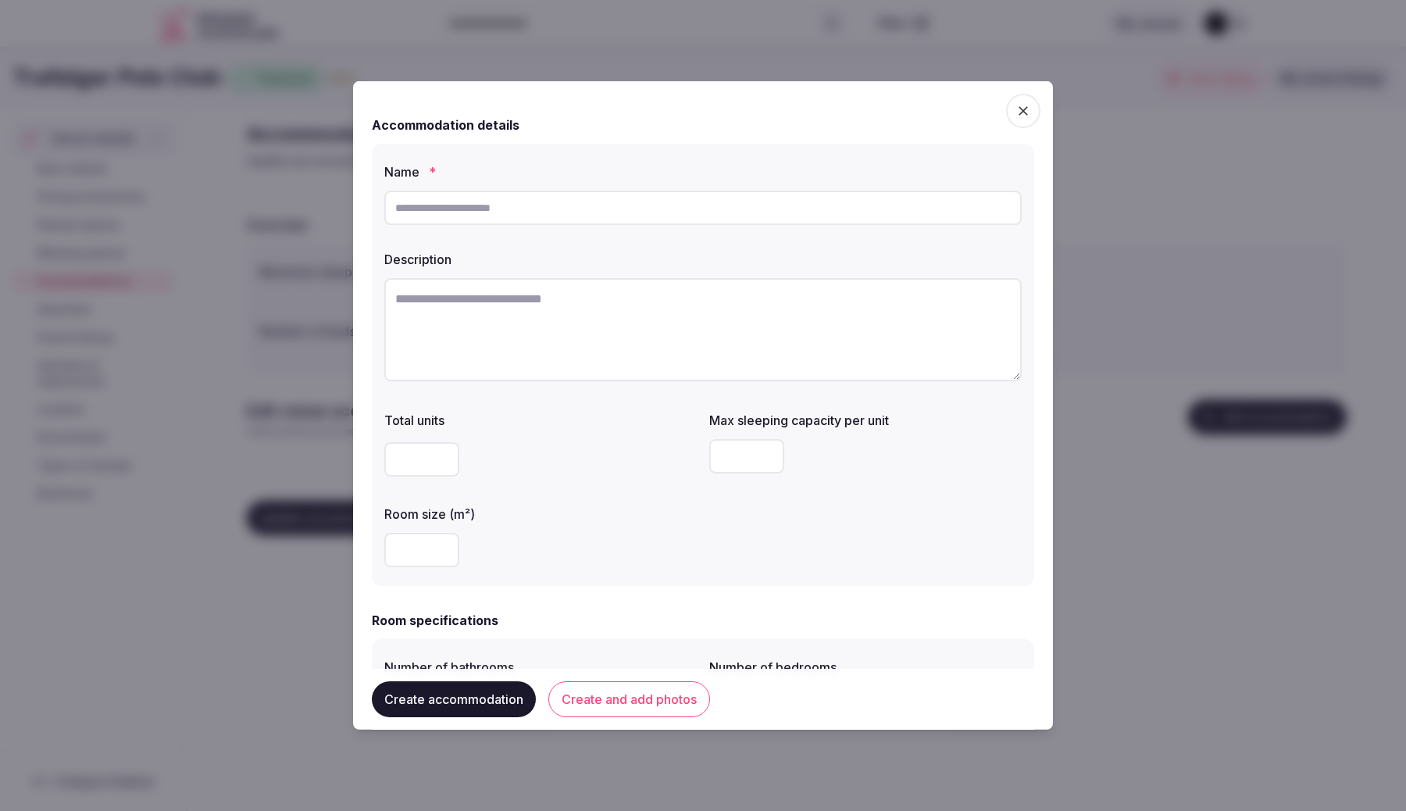
type input "*"
click at [593, 212] on input "text" at bounding box center [702, 208] width 637 height 34
type input "**********"
click at [557, 306] on textarea at bounding box center [702, 335] width 637 height 103
click at [419, 551] on input "number" at bounding box center [421, 550] width 75 height 34
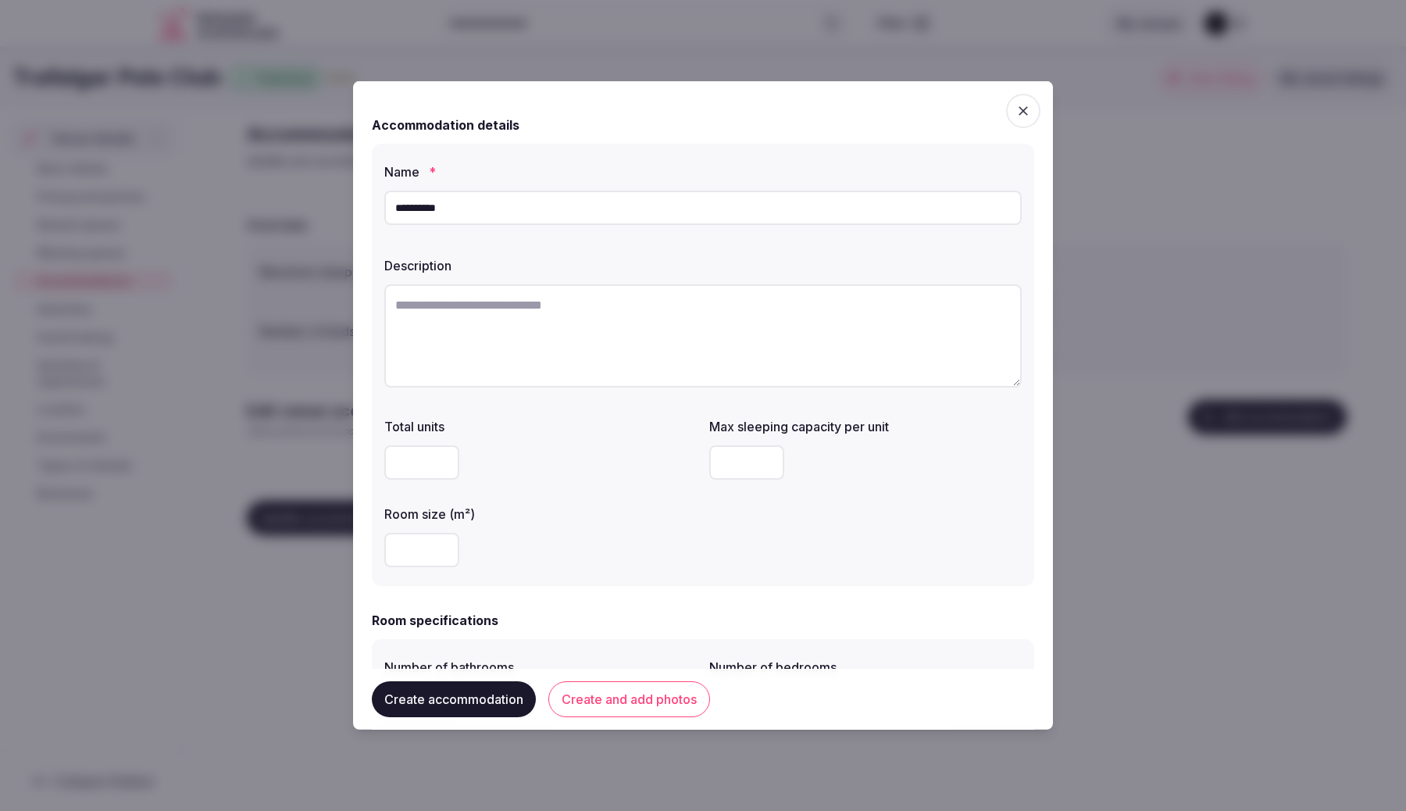
type input "**"
click at [512, 511] on label "Room size (m²)" at bounding box center [540, 514] width 312 height 12
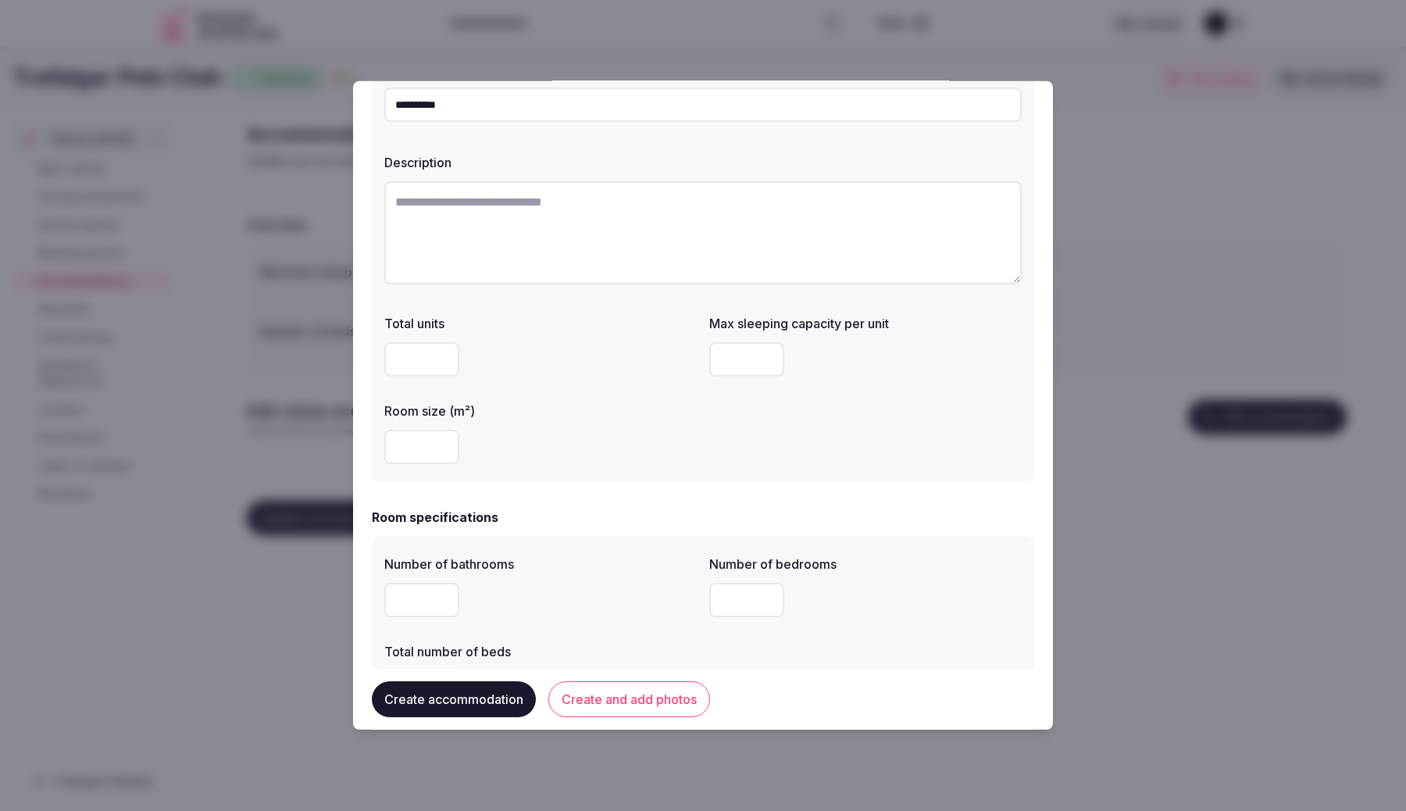
scroll to position [196, 0]
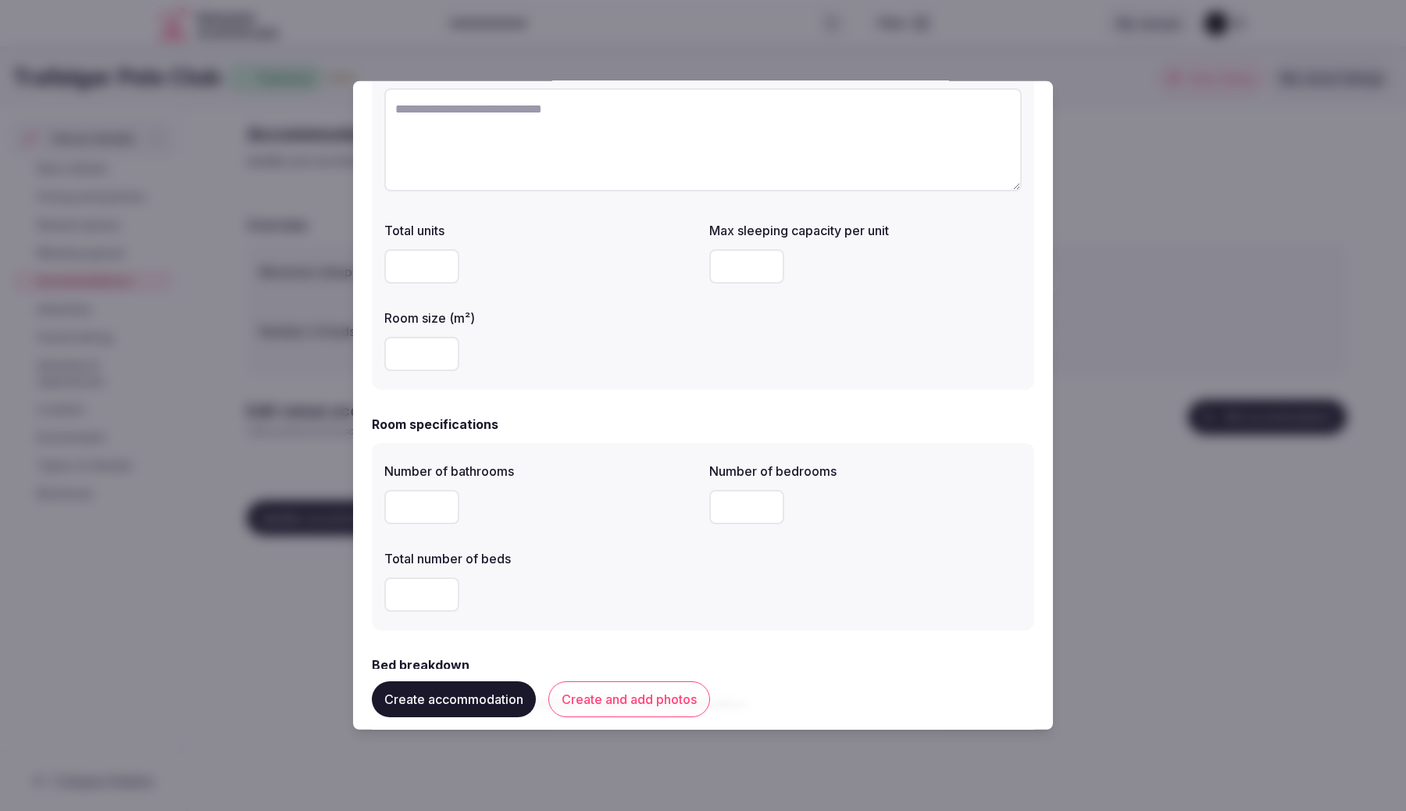
click at [401, 511] on input "number" at bounding box center [421, 507] width 75 height 34
type input "*"
click at [746, 503] on input "number" at bounding box center [746, 507] width 75 height 34
type input "*"
click at [414, 590] on input "number" at bounding box center [421, 594] width 75 height 34
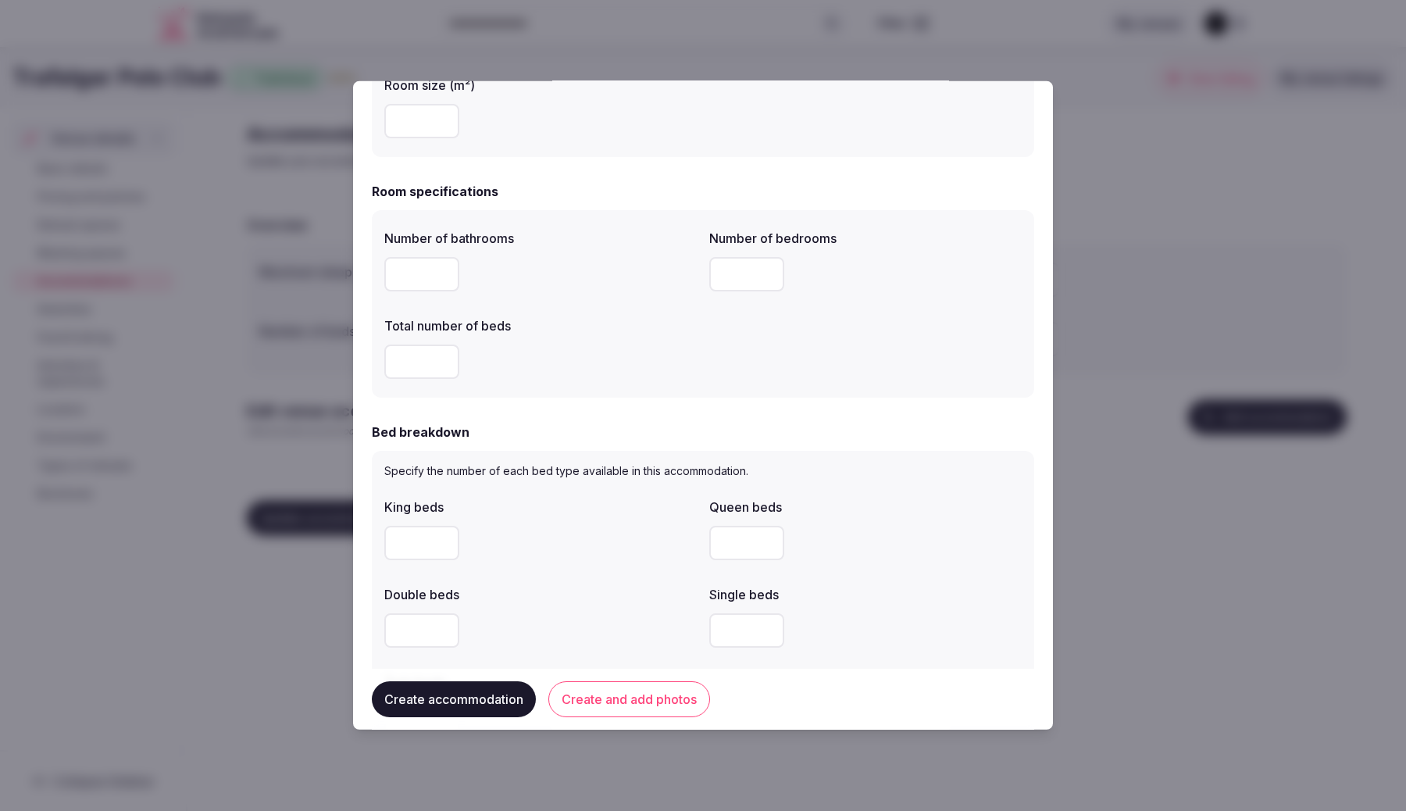
scroll to position [455, 0]
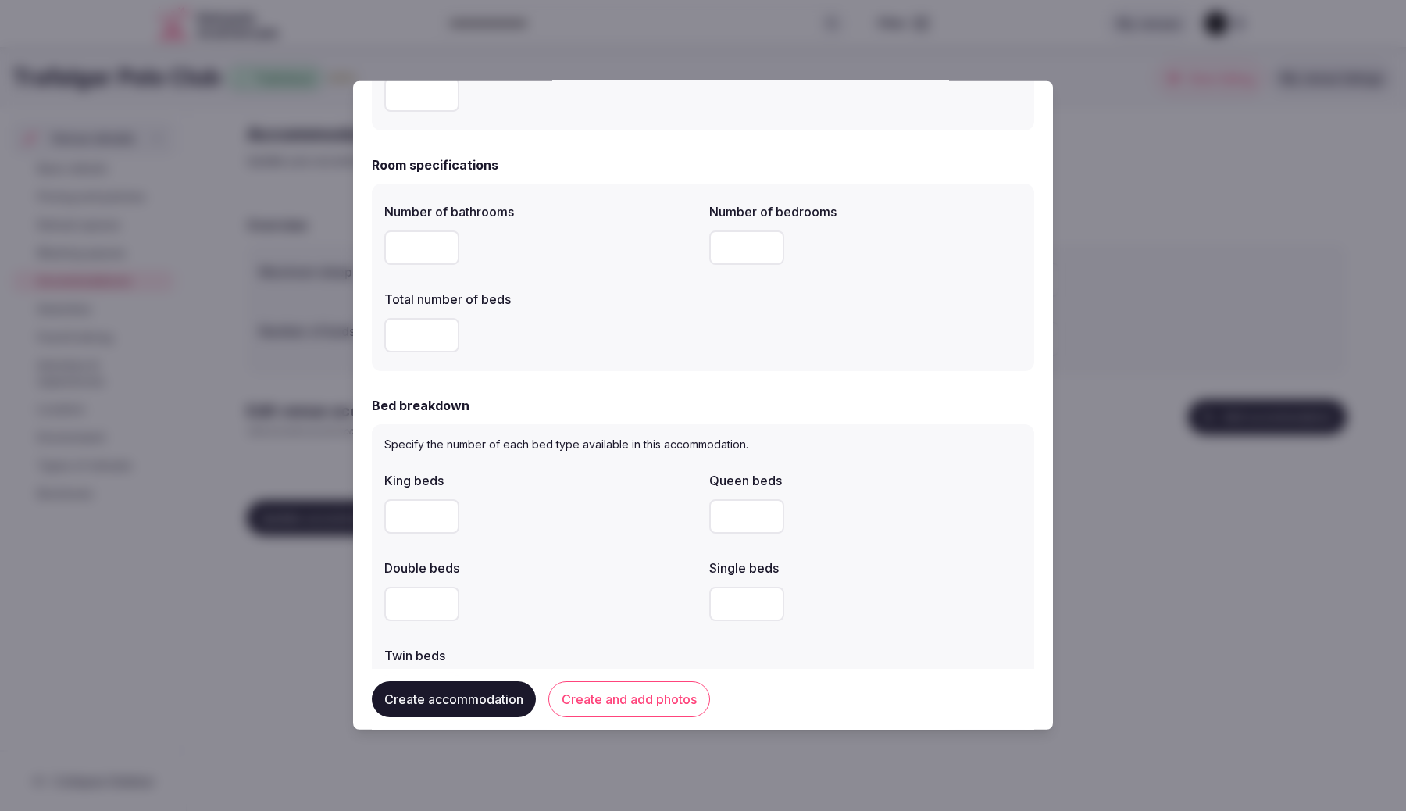
type input "*"
click at [411, 514] on input "*" at bounding box center [421, 516] width 75 height 34
click at [395, 597] on input "number" at bounding box center [421, 604] width 75 height 34
type input "*"
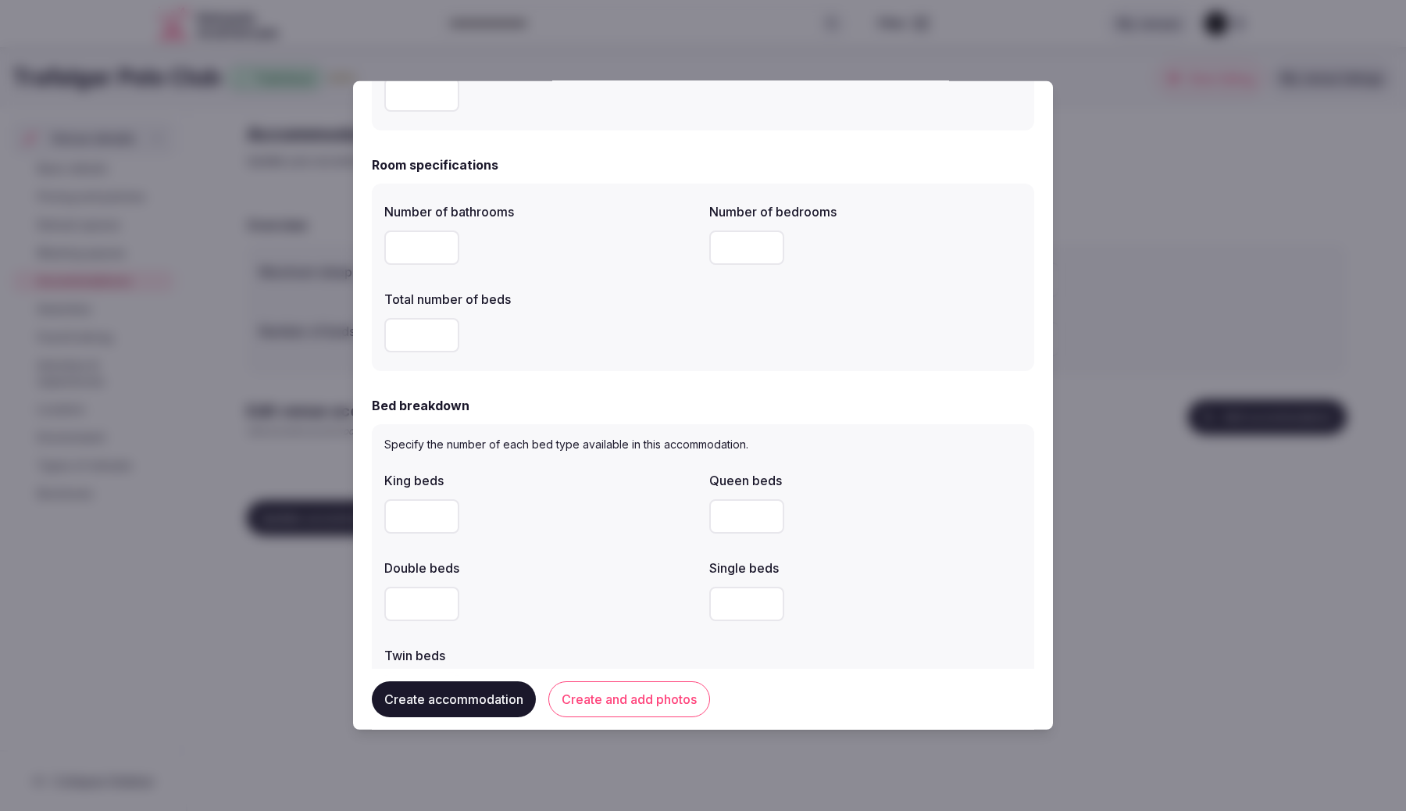
scroll to position [541, 0]
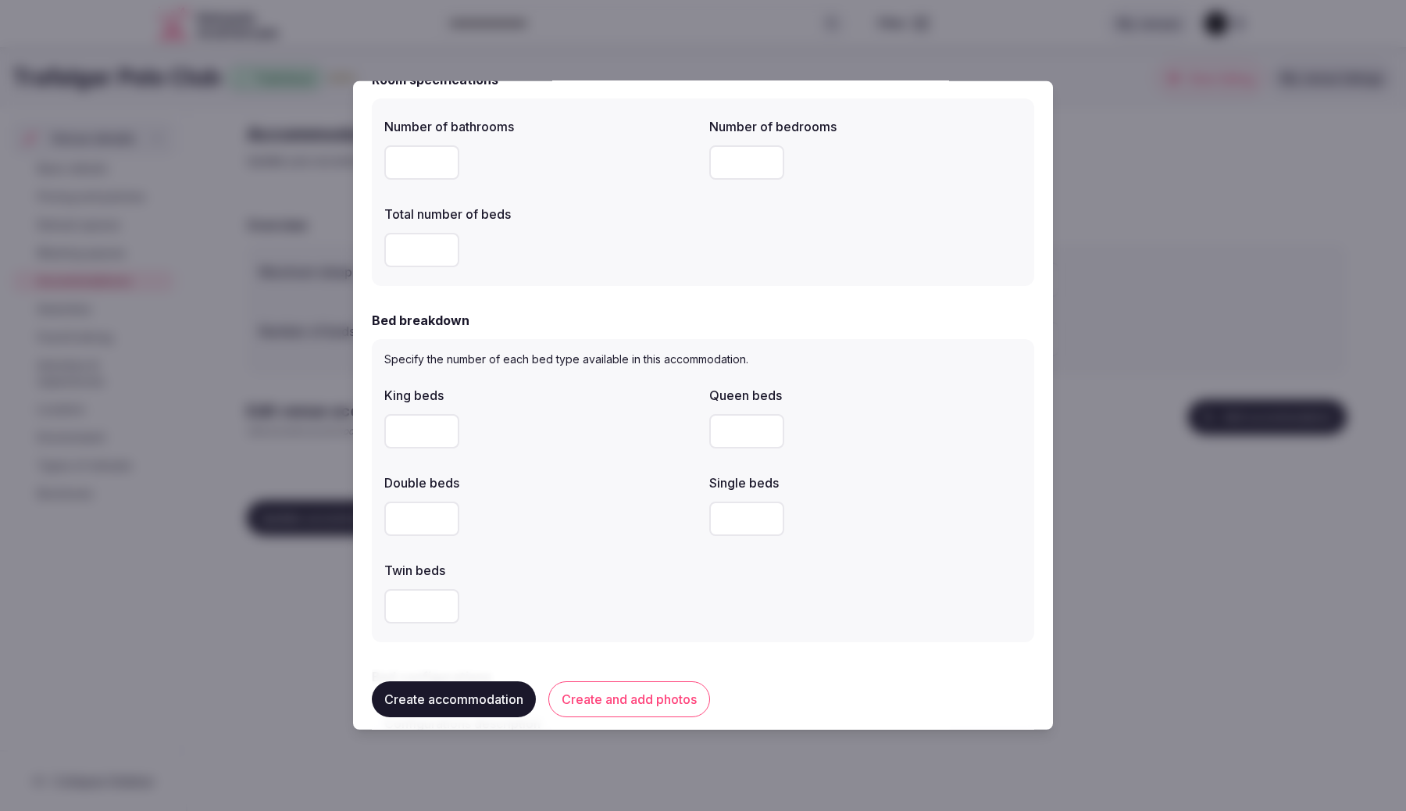
type input "*"
click at [738, 524] on input "*" at bounding box center [746, 519] width 75 height 34
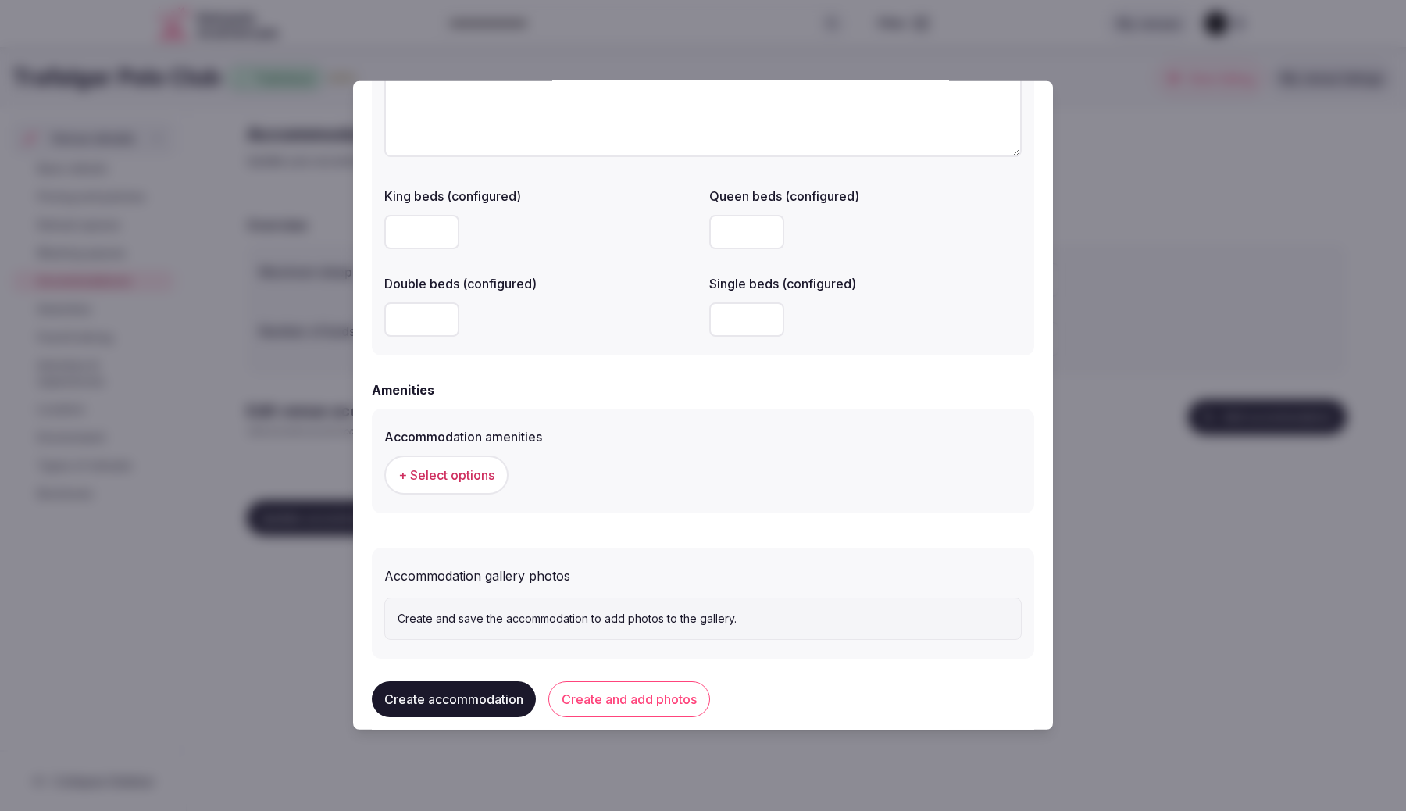
scroll to position [1250, 0]
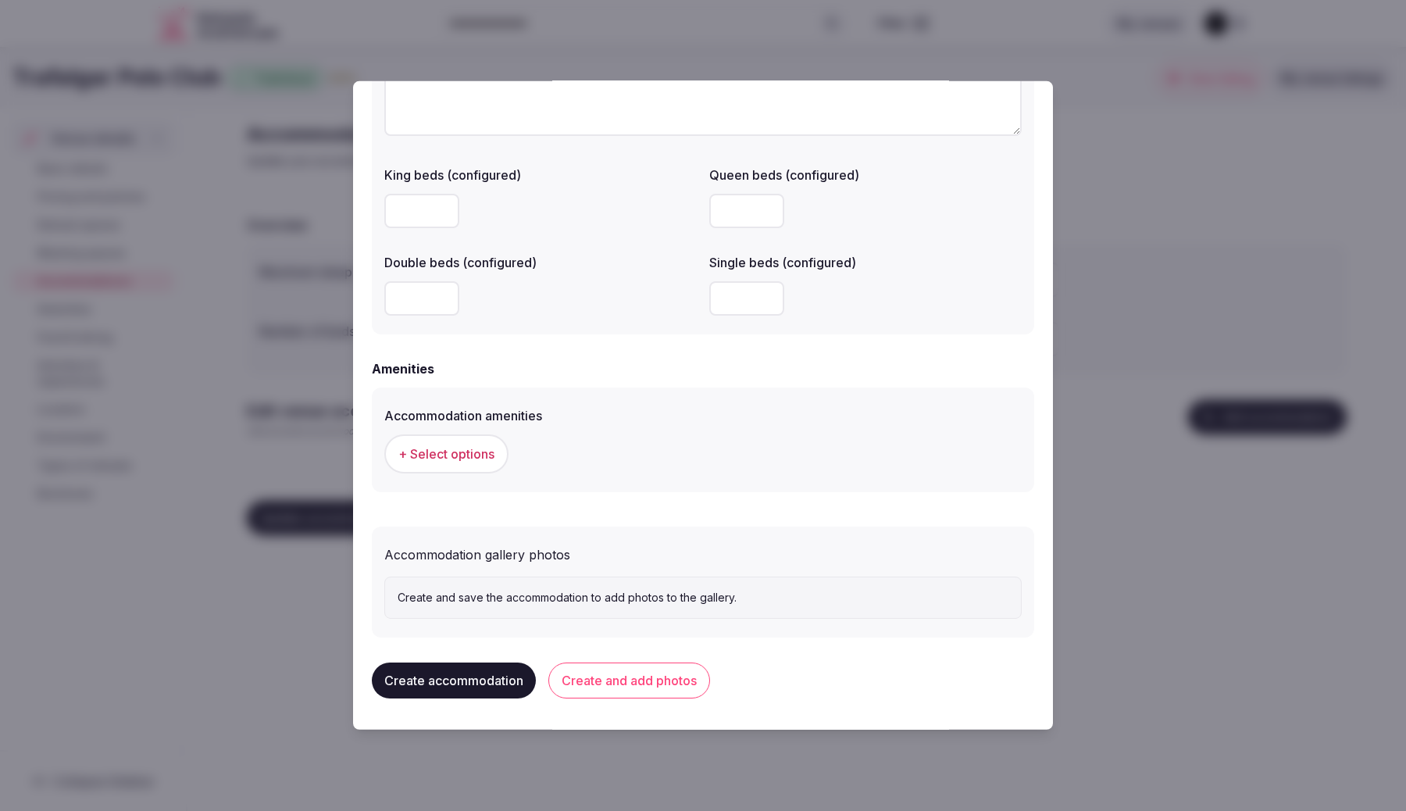
type input "*"
click at [445, 698] on button "Create accommodation" at bounding box center [454, 680] width 164 height 36
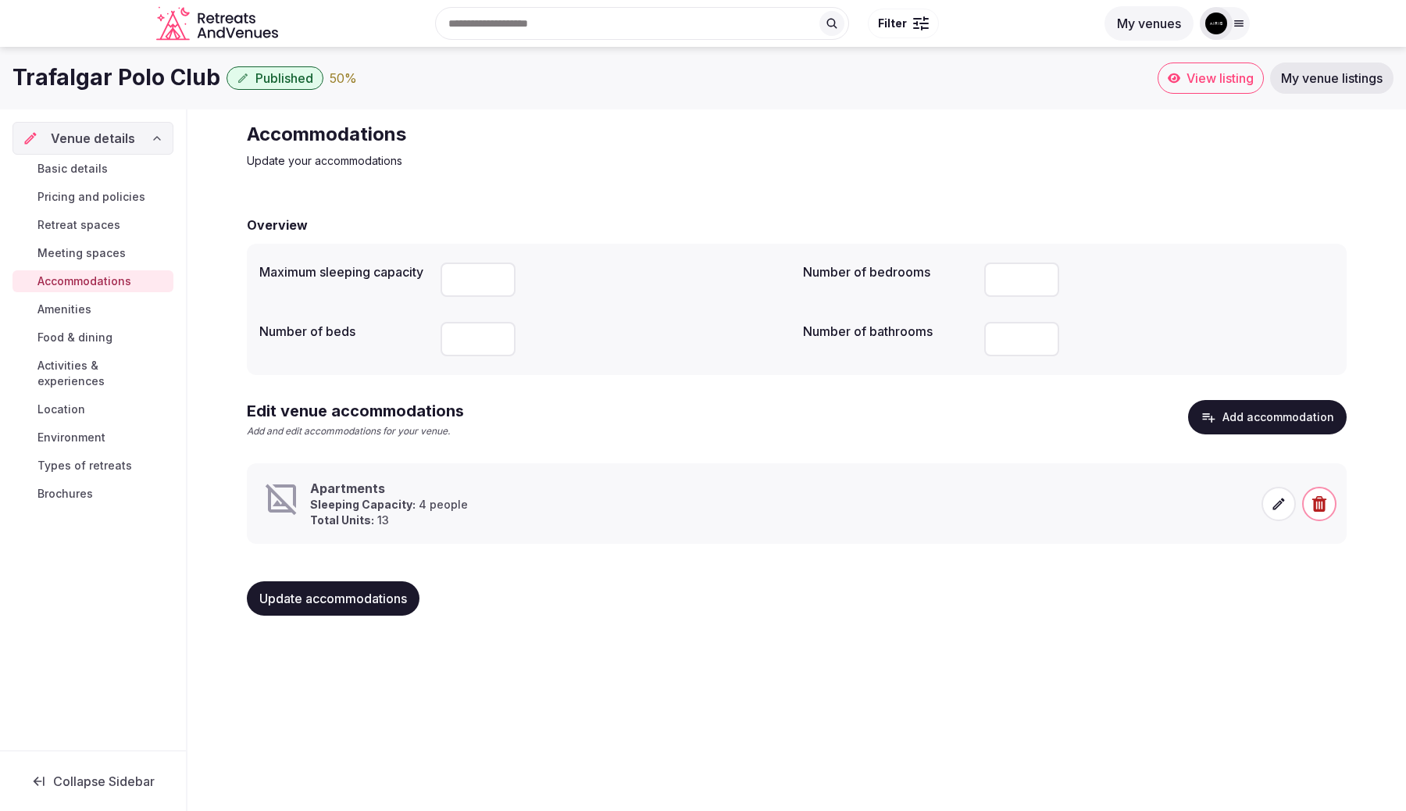
click at [106, 305] on link "Amenities" at bounding box center [92, 309] width 161 height 22
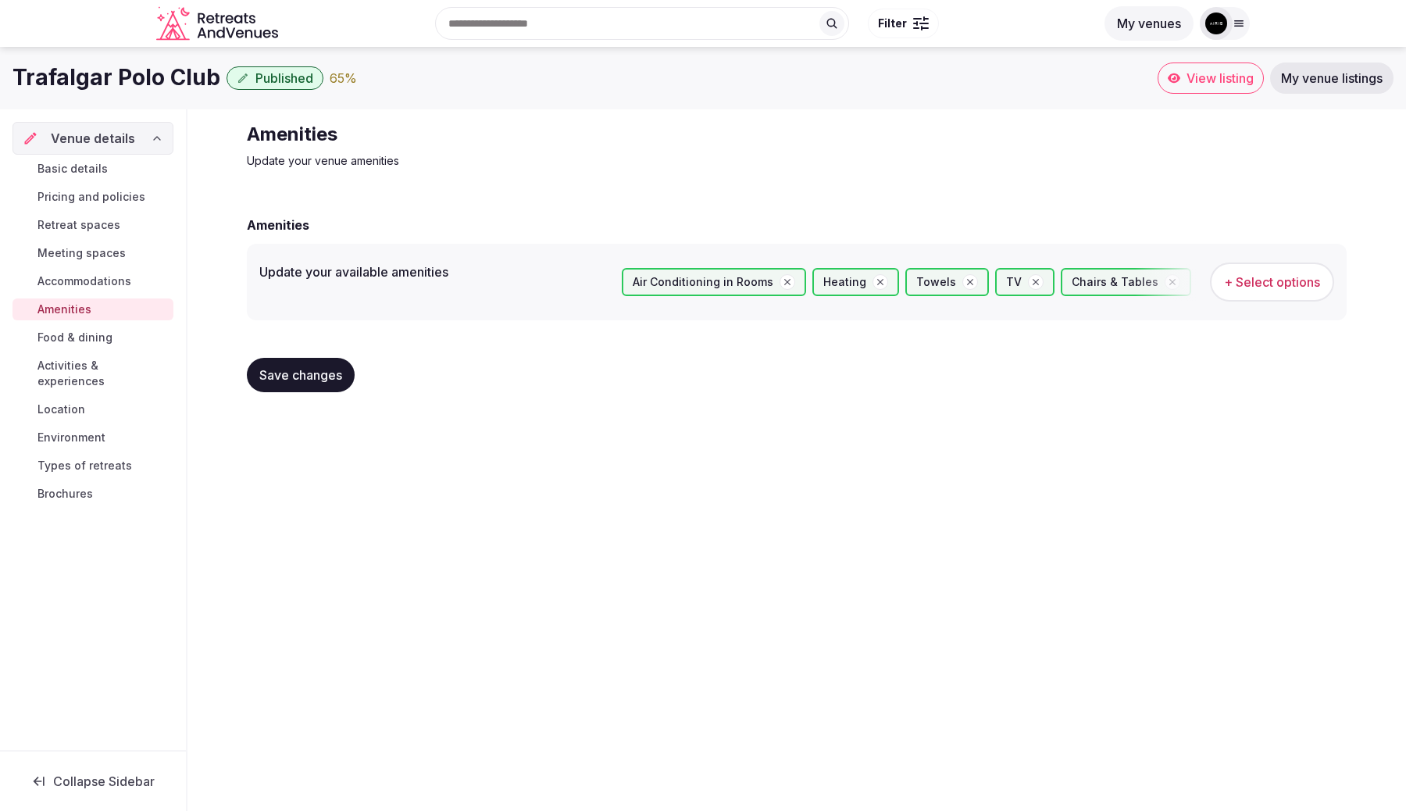
click at [138, 324] on div "Basic details Pricing and policies Retreat spaces Meeting spaces Accommodations…" at bounding box center [92, 331] width 161 height 353
click at [128, 336] on link "Food & dining" at bounding box center [92, 338] width 161 height 22
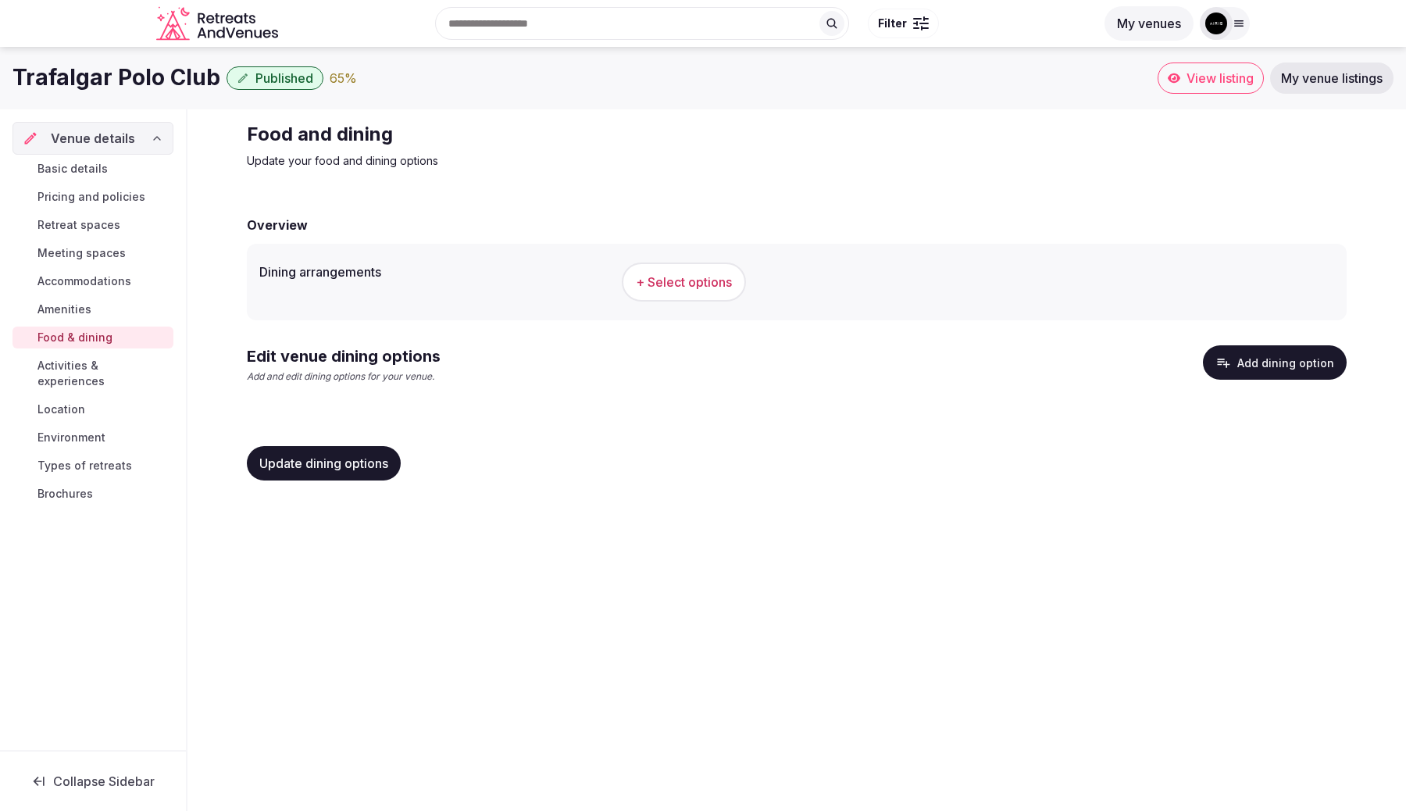
click at [695, 284] on span "+ Select options" at bounding box center [684, 281] width 96 height 17
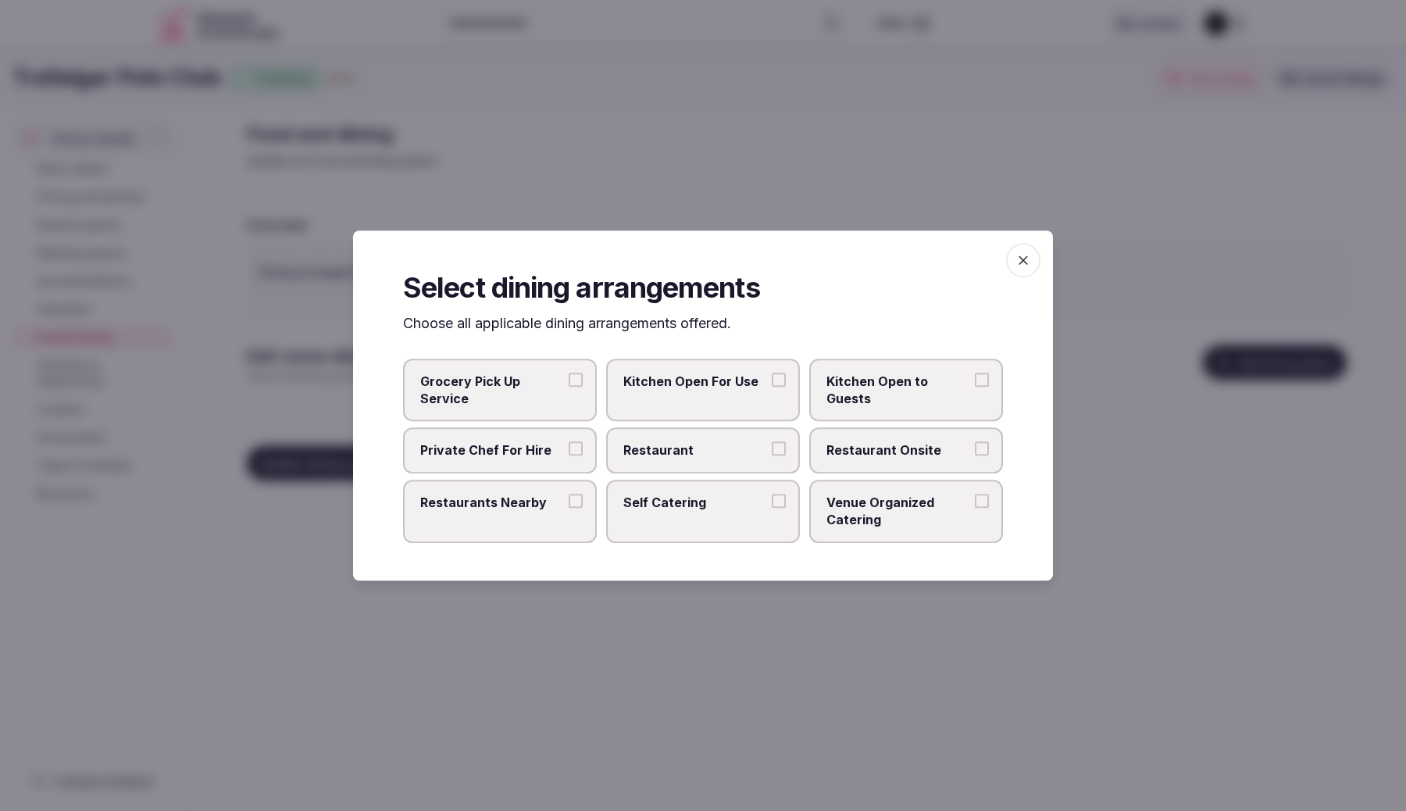
click at [535, 491] on label "Restaurants Nearby" at bounding box center [500, 511] width 194 height 63
click at [569, 494] on button "Restaurants Nearby" at bounding box center [576, 501] width 14 height 14
click at [659, 416] on label "Kitchen Open For Use" at bounding box center [703, 390] width 194 height 63
click at [772, 387] on button "Kitchen Open For Use" at bounding box center [779, 380] width 14 height 14
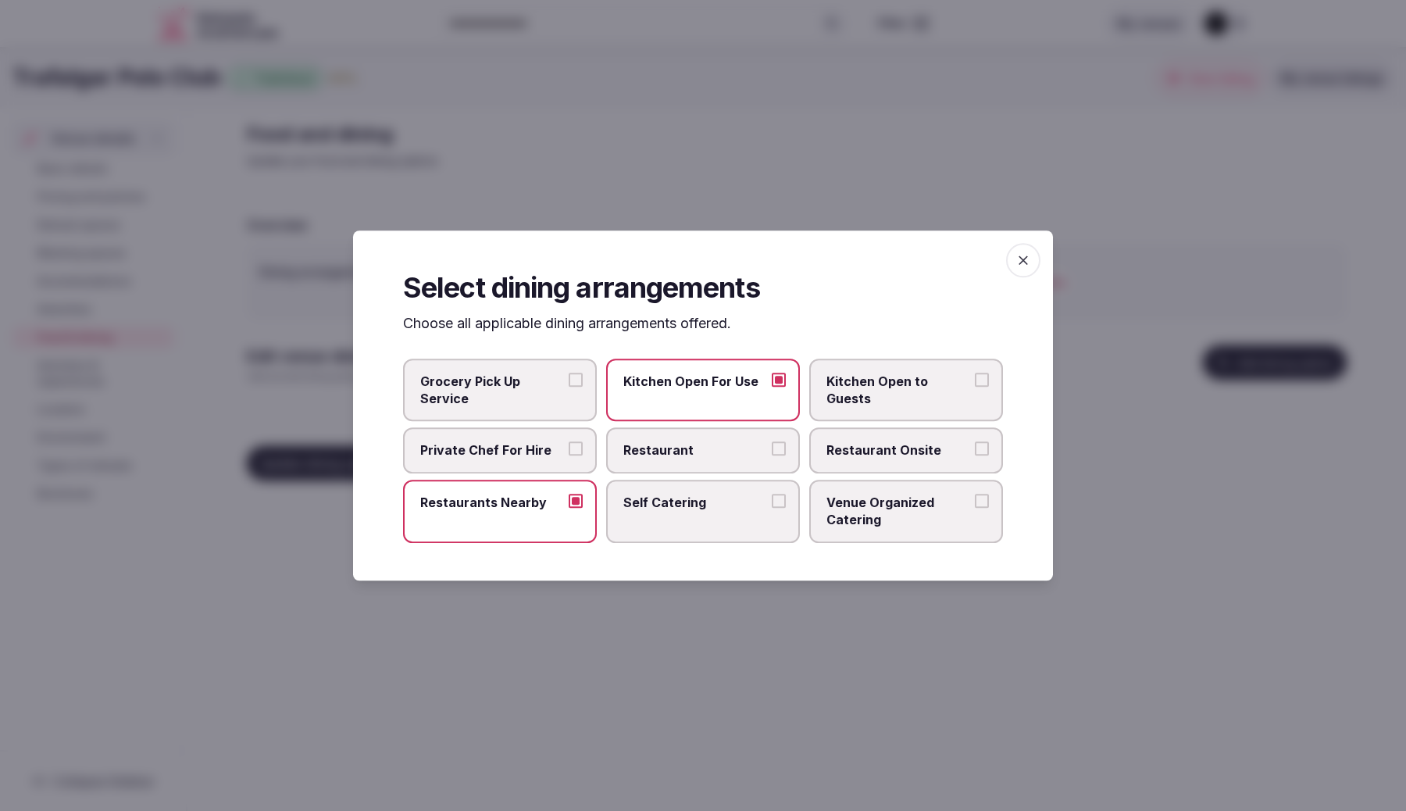
click at [917, 384] on span "Kitchen Open to Guests" at bounding box center [899, 390] width 144 height 35
click at [975, 384] on button "Kitchen Open to Guests" at bounding box center [982, 380] width 14 height 14
click at [1020, 270] on span "button" at bounding box center [1023, 260] width 34 height 34
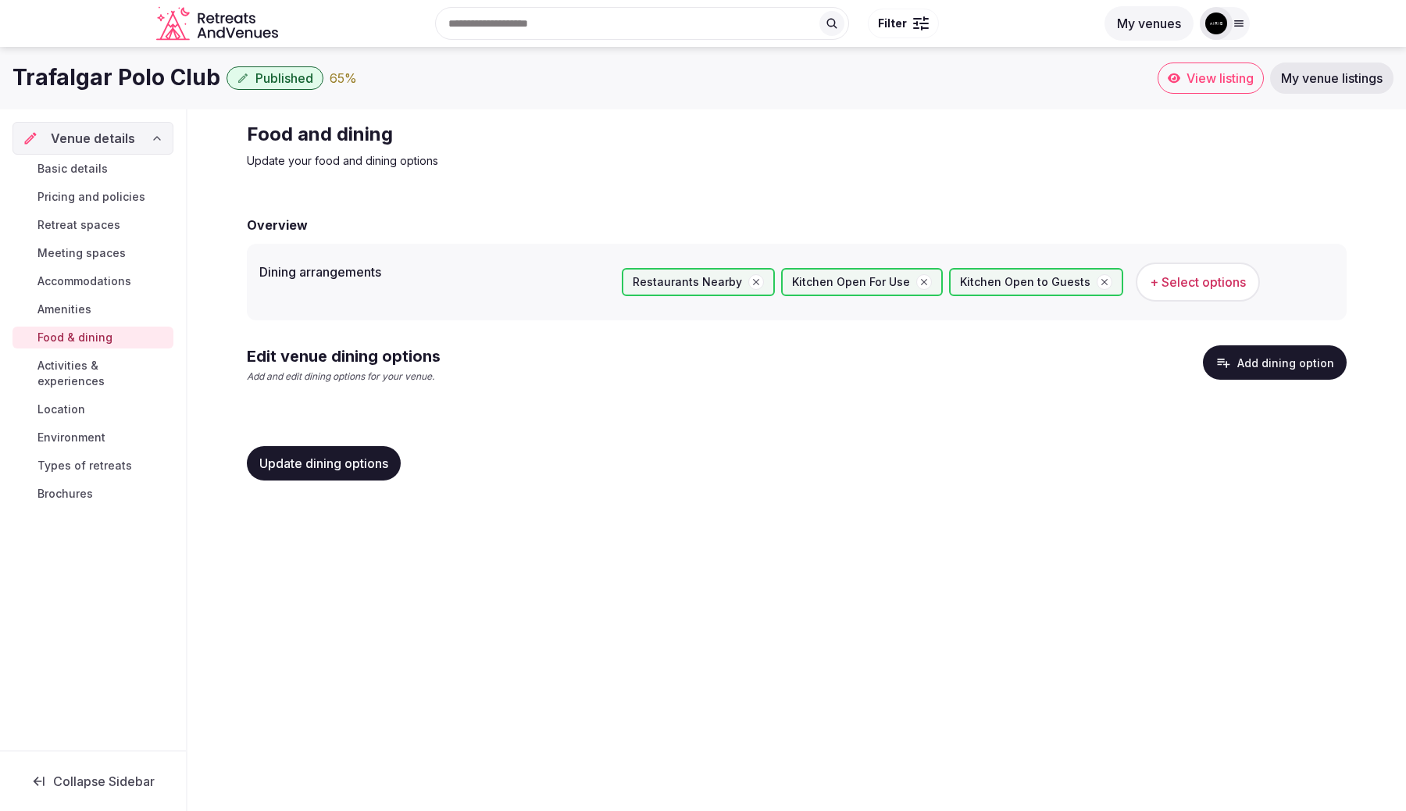
click at [96, 368] on span "Activities & experiences" at bounding box center [102, 373] width 130 height 31
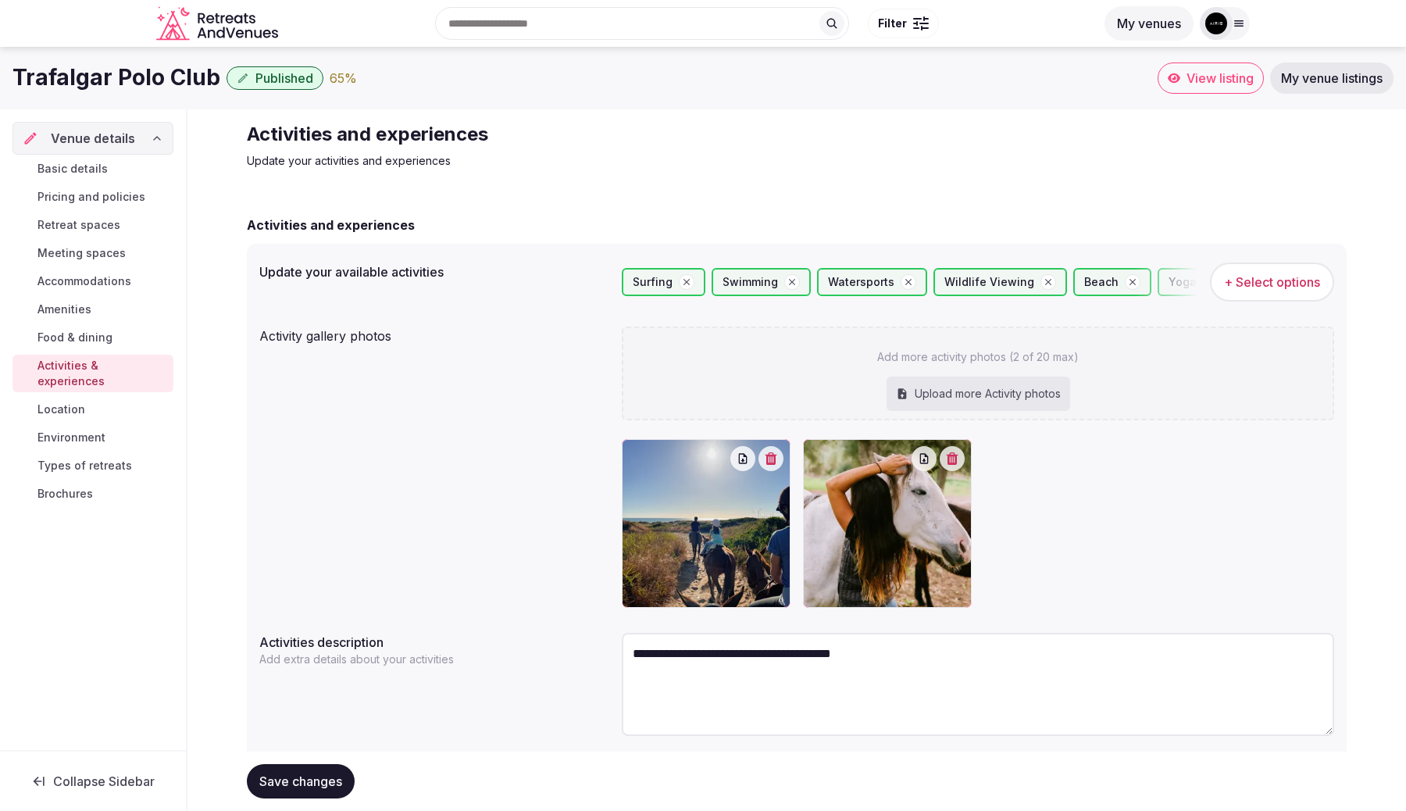
click at [137, 398] on link "Location" at bounding box center [92, 409] width 161 height 22
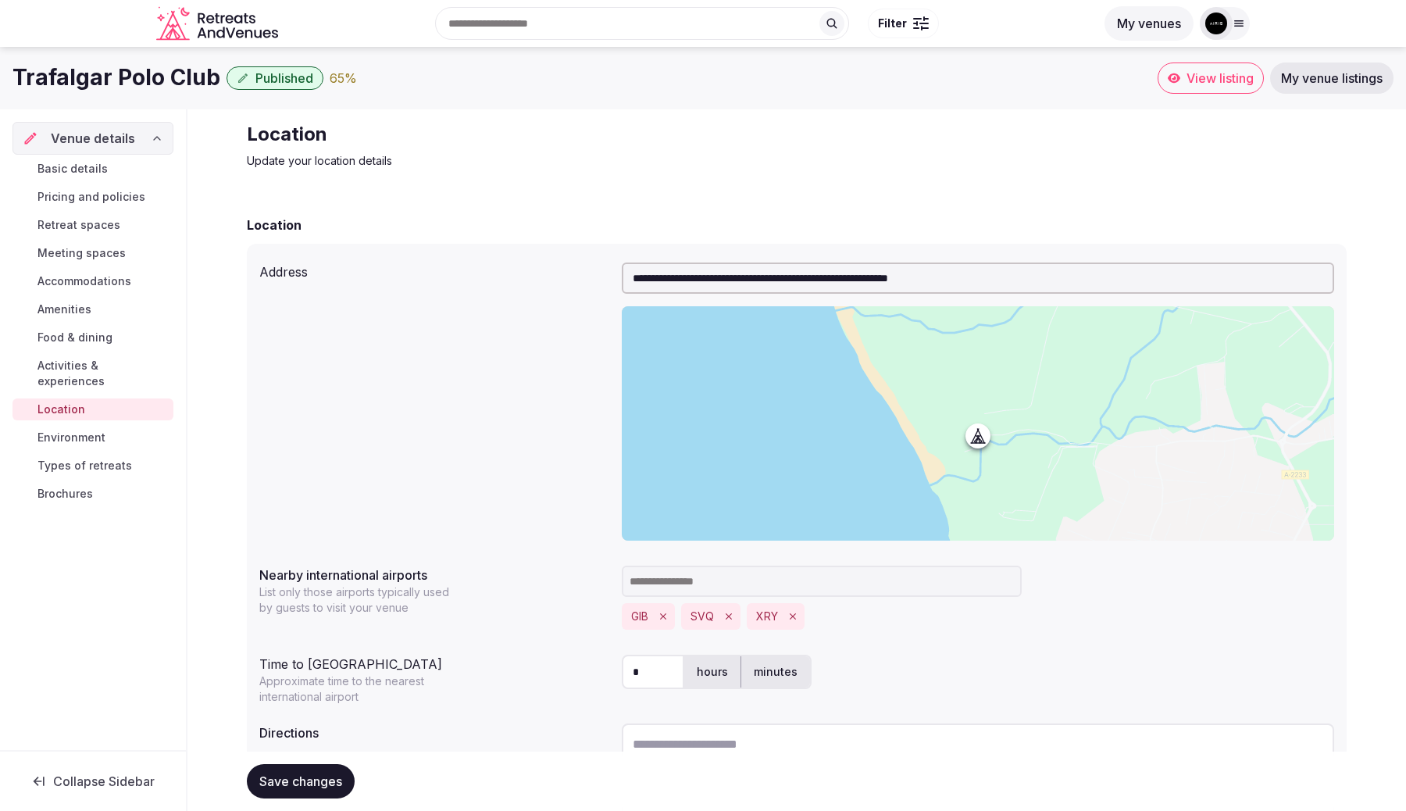
click at [128, 427] on link "Environment" at bounding box center [92, 438] width 161 height 22
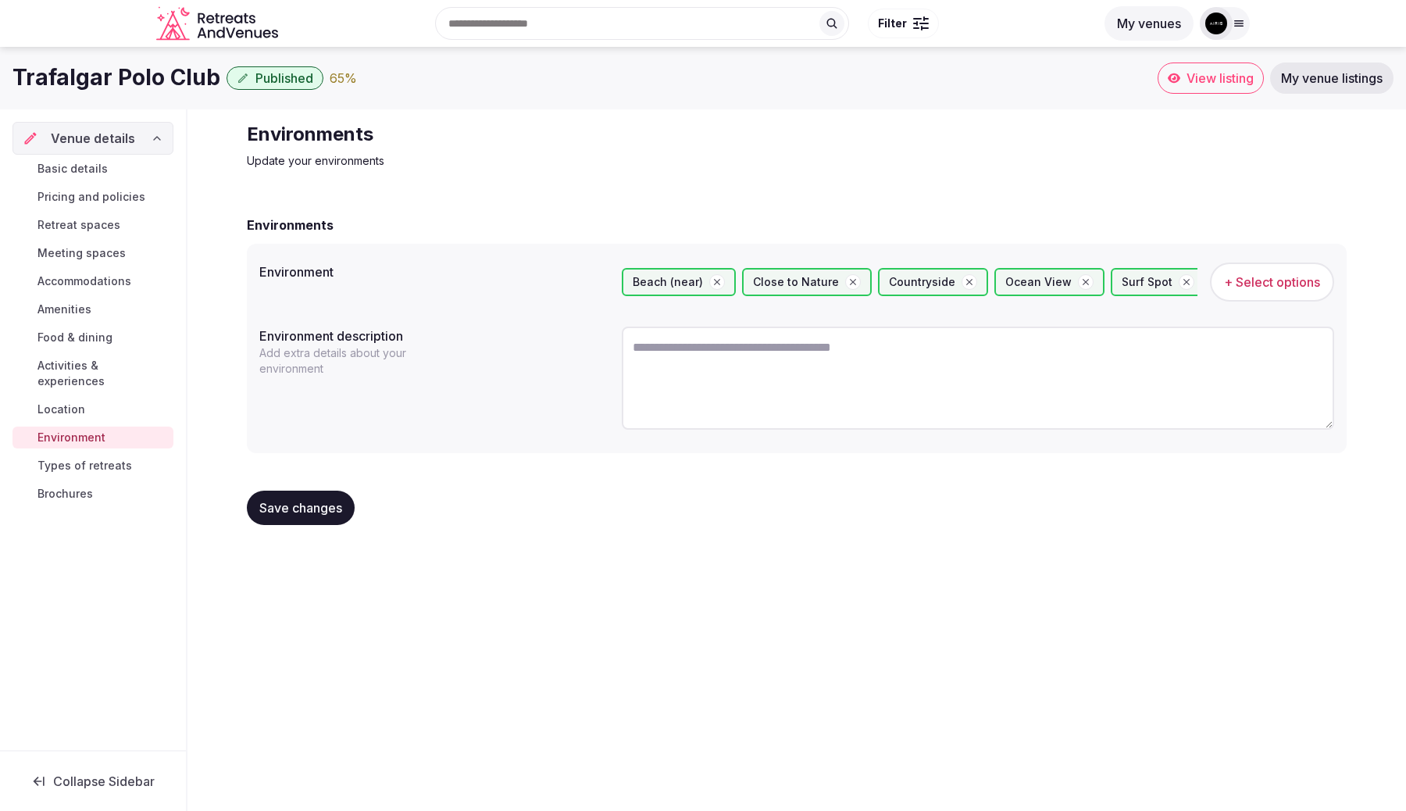
click at [123, 435] on div "Basic details Pricing and policies Retreat spaces Meeting spaces Accommodations…" at bounding box center [92, 331] width 161 height 353
click at [123, 438] on div "Basic details Pricing and policies Retreat spaces Meeting spaces Accommodations…" at bounding box center [92, 331] width 161 height 353
click at [122, 455] on link "Types of retreats" at bounding box center [92, 466] width 161 height 22
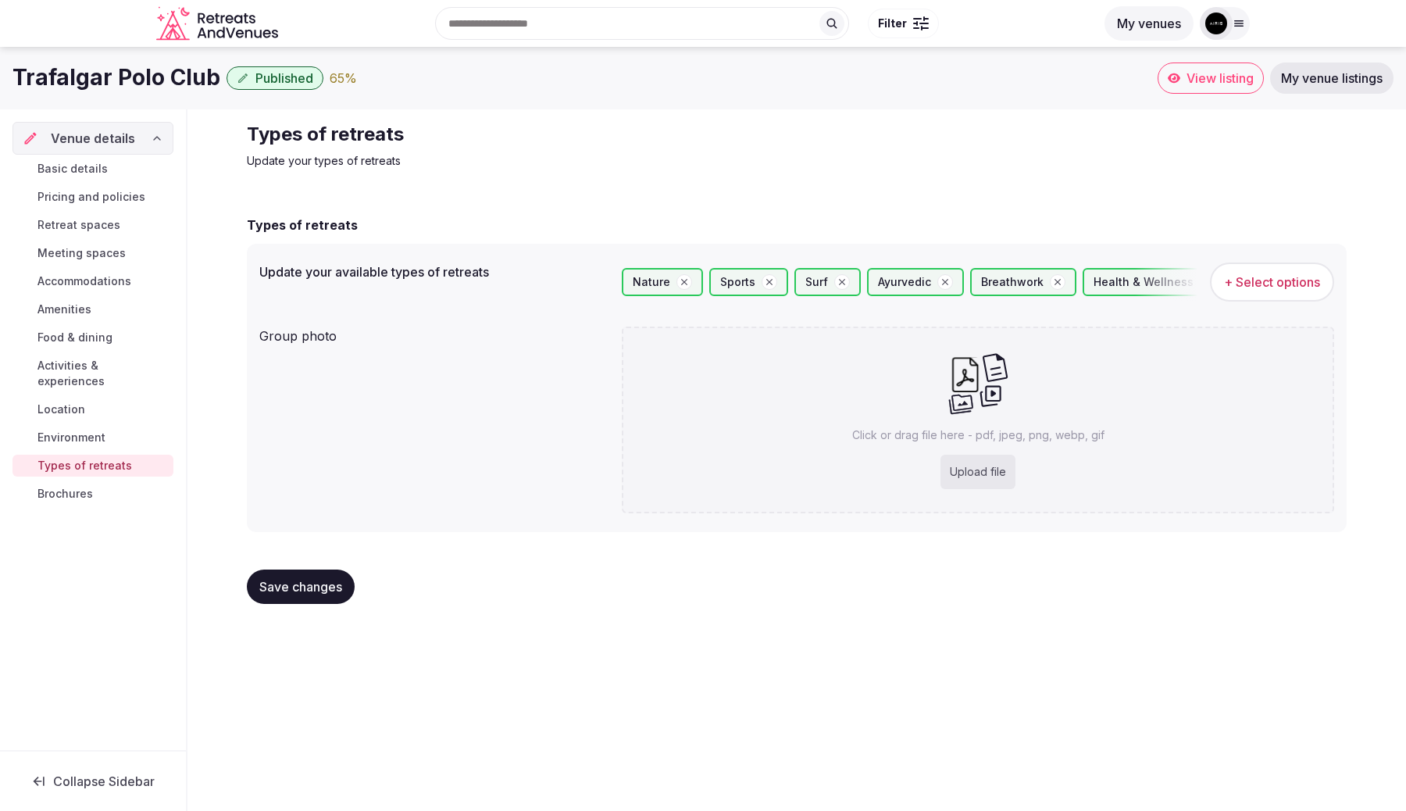
click at [102, 483] on link "Brochures" at bounding box center [92, 494] width 161 height 22
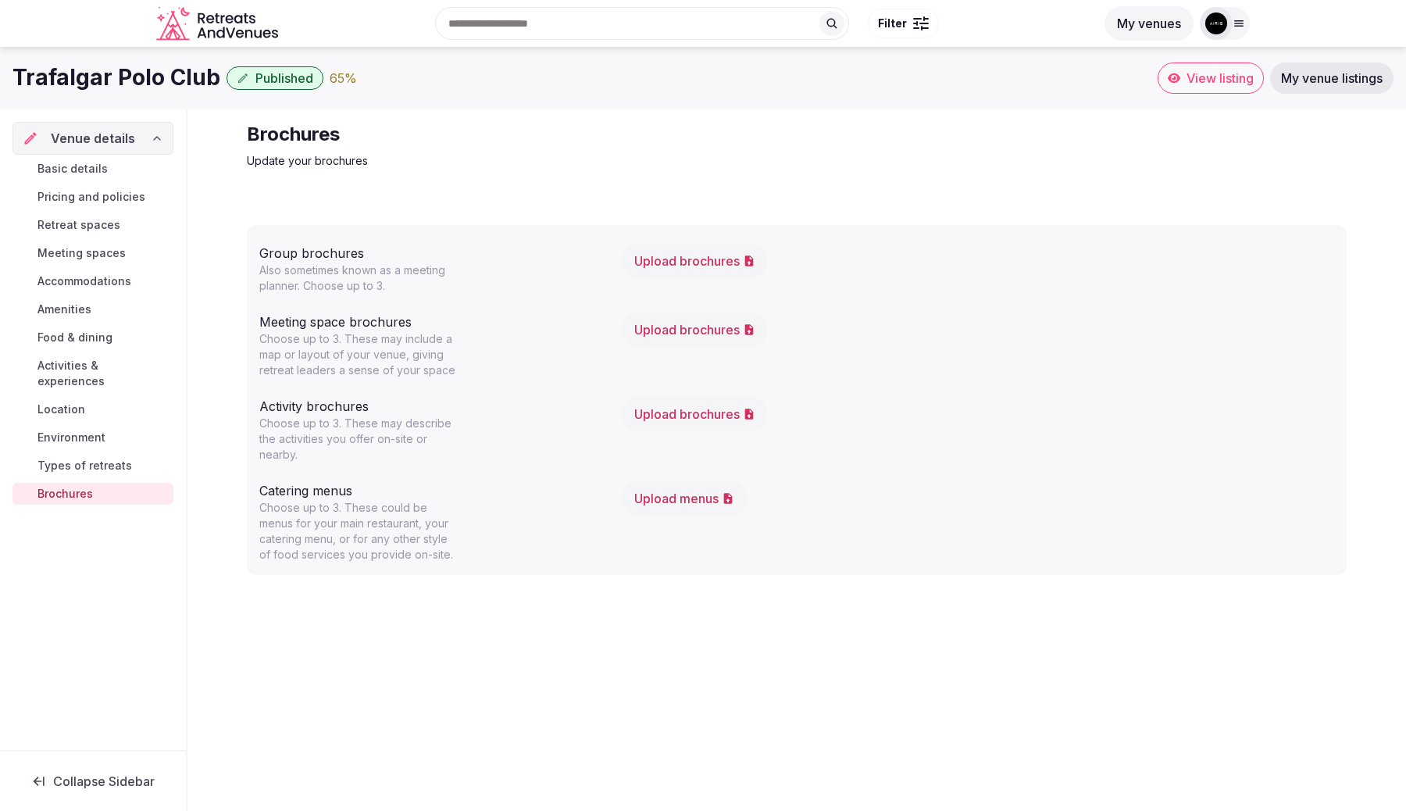
click at [106, 149] on div "Venue details" at bounding box center [92, 138] width 161 height 33
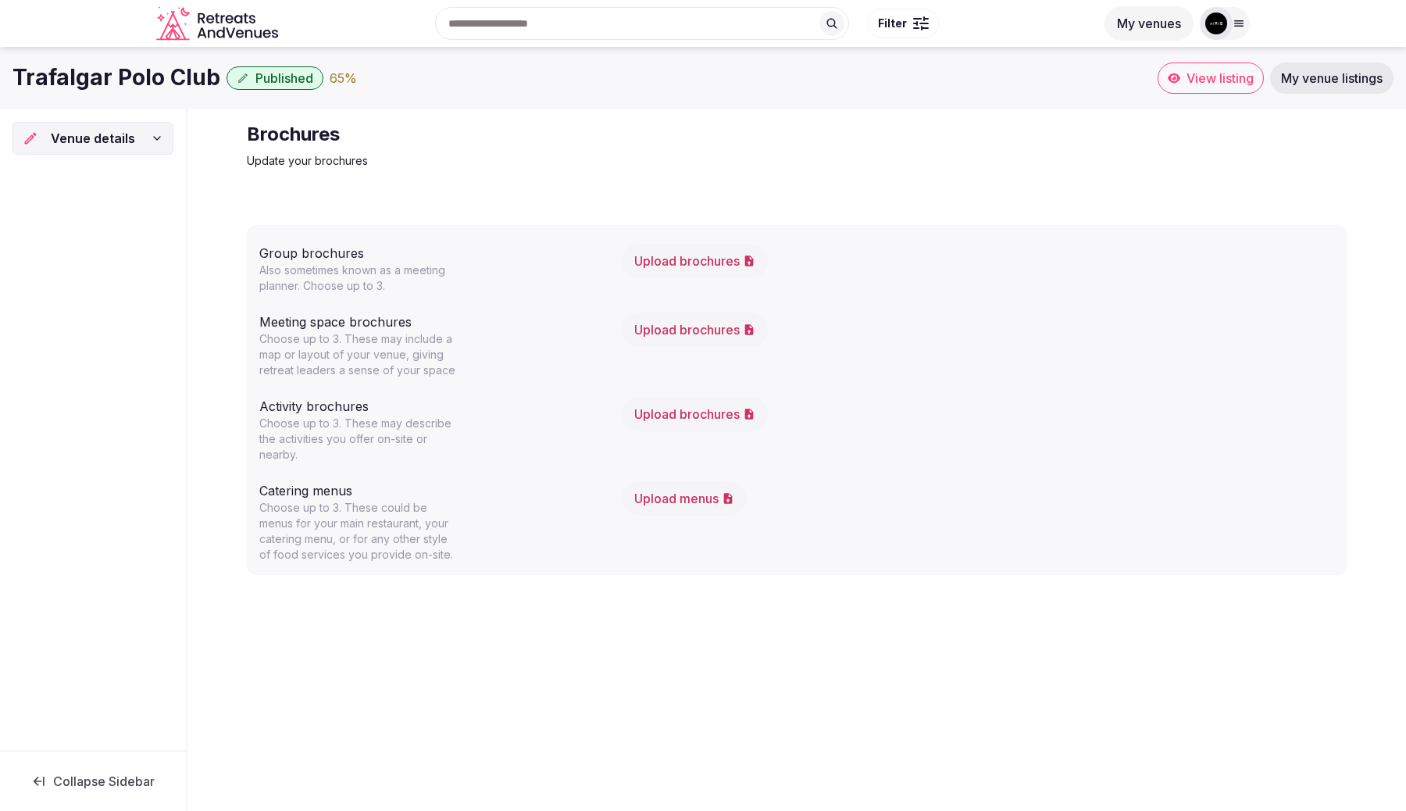
click at [105, 152] on div "Venue details" at bounding box center [92, 138] width 161 height 33
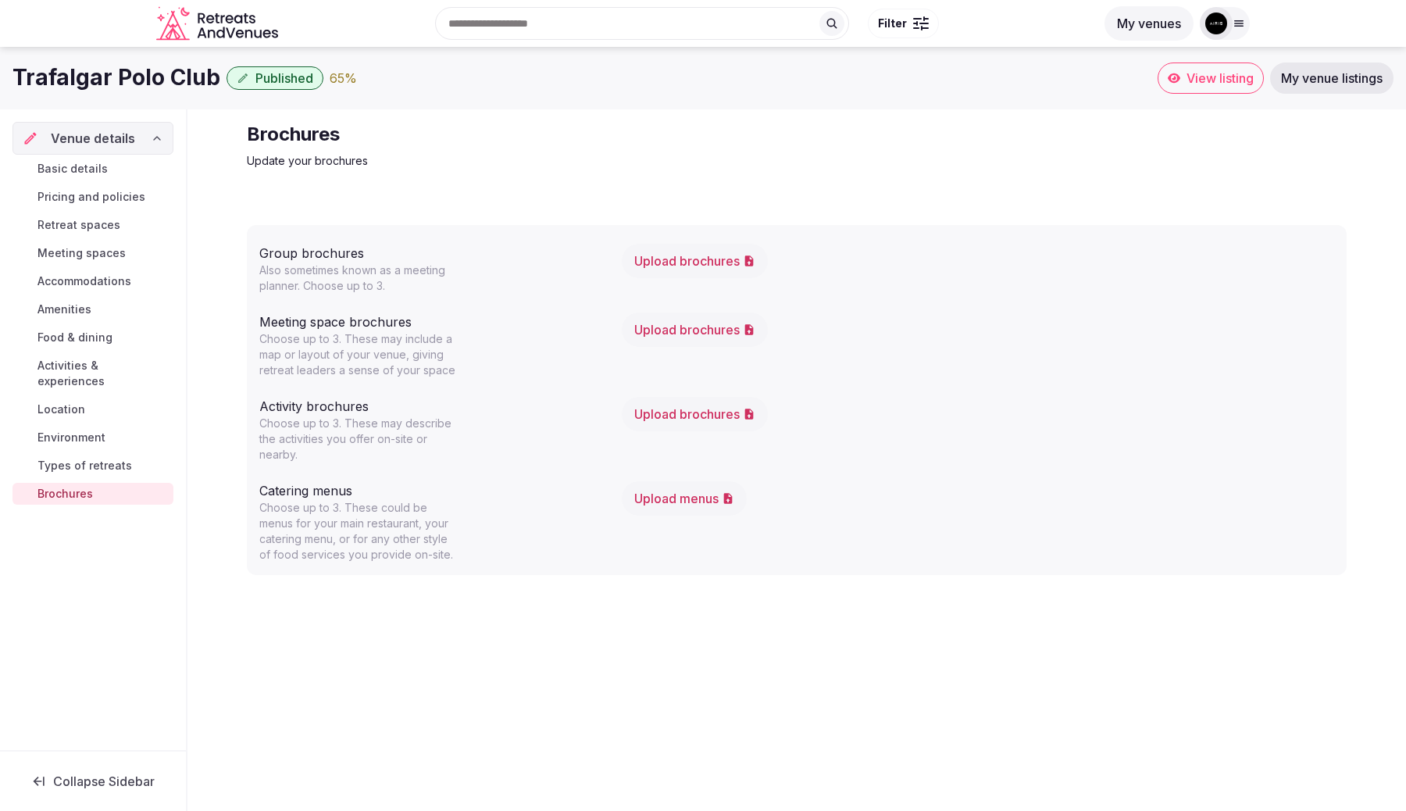
click at [91, 170] on span "Basic details" at bounding box center [72, 169] width 70 height 16
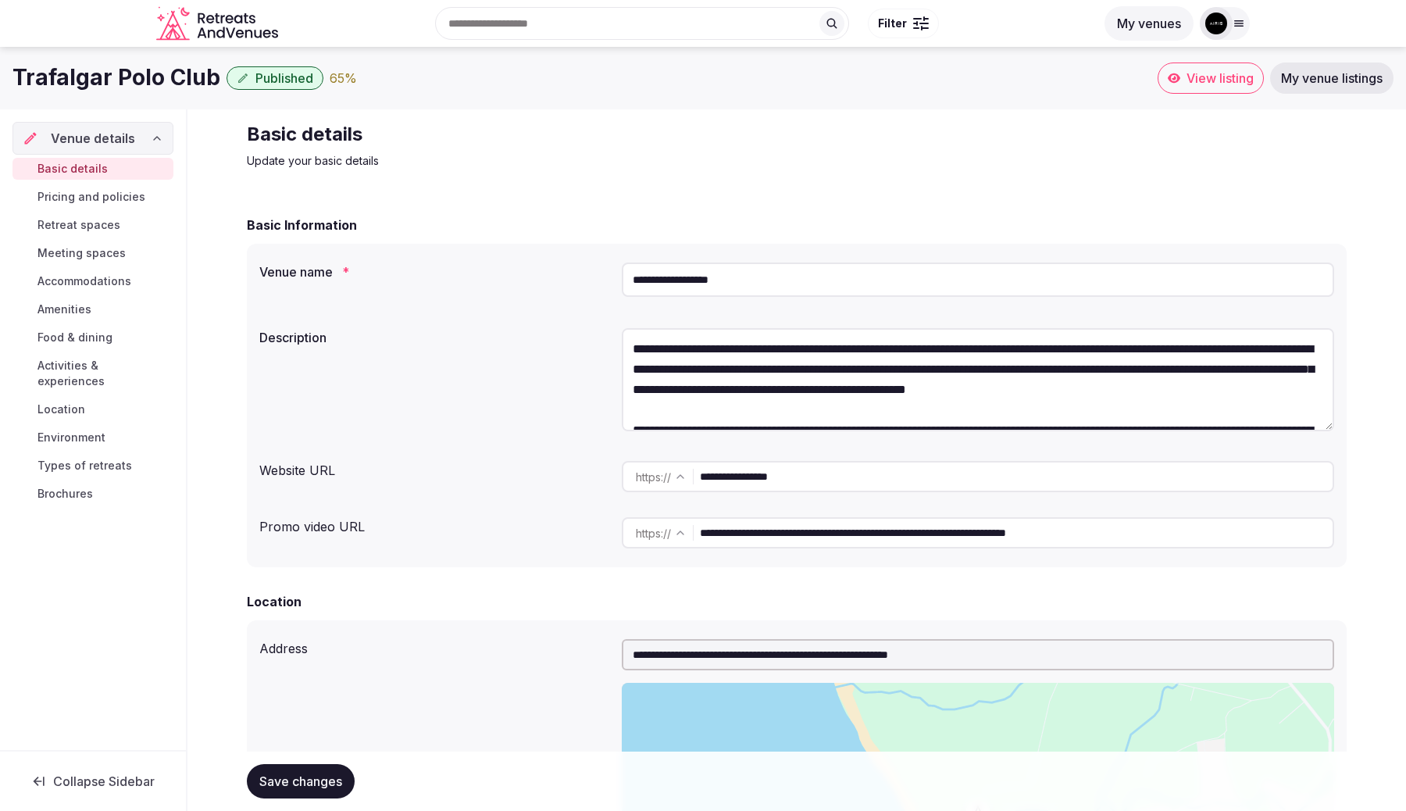
click at [265, 80] on span "Published" at bounding box center [284, 78] width 58 height 16
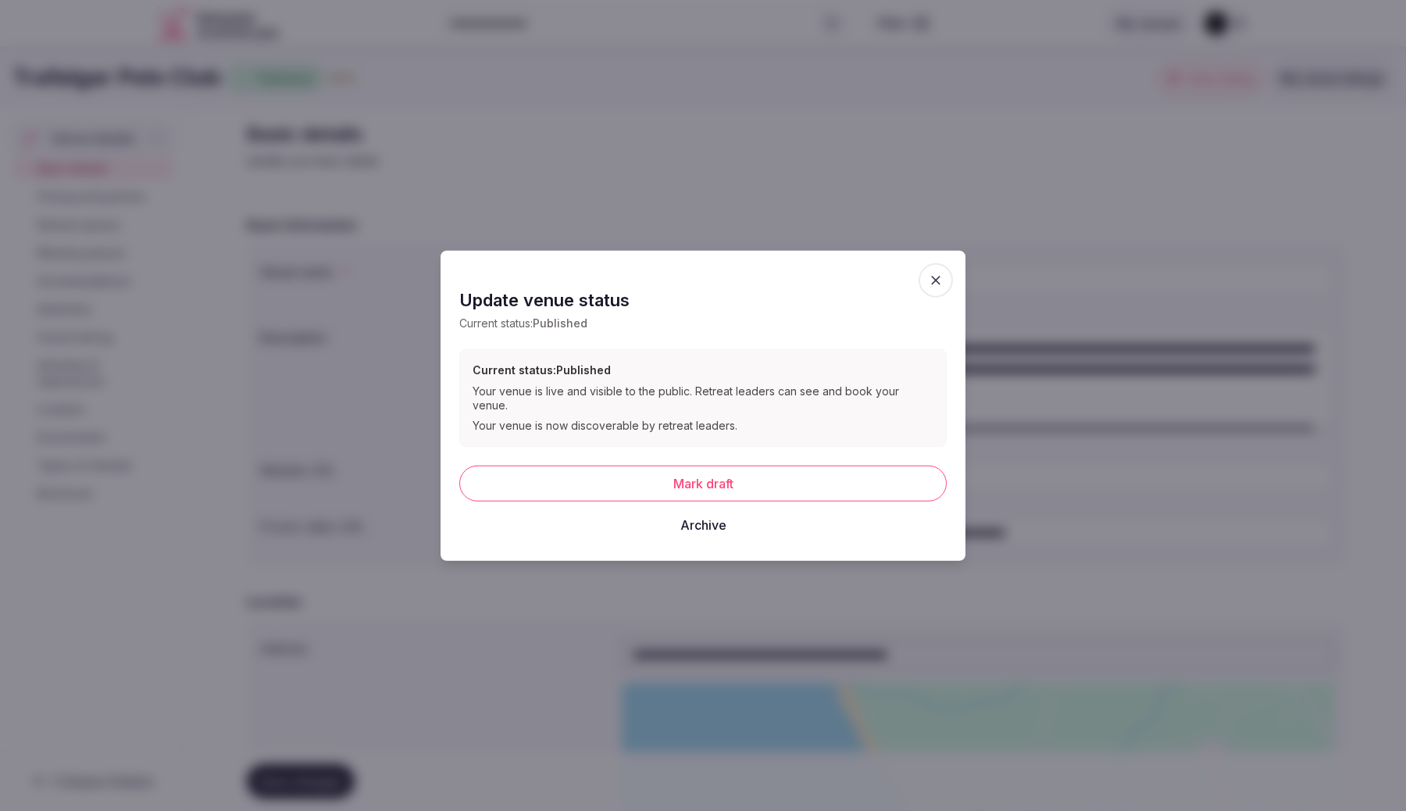
click at [943, 288] on icon "button" at bounding box center [936, 281] width 16 height 16
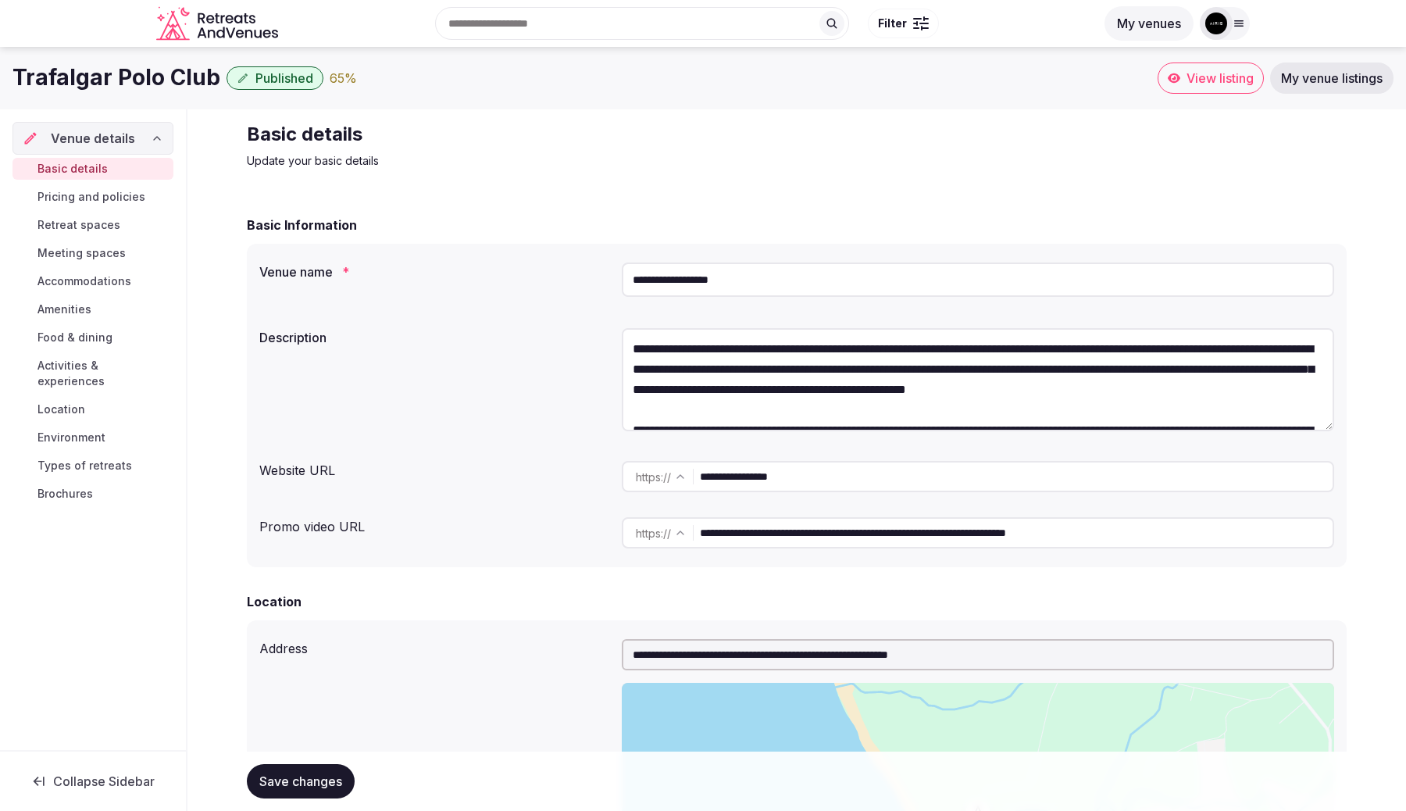
click at [1320, 74] on span "My venue listings" at bounding box center [1332, 78] width 102 height 16
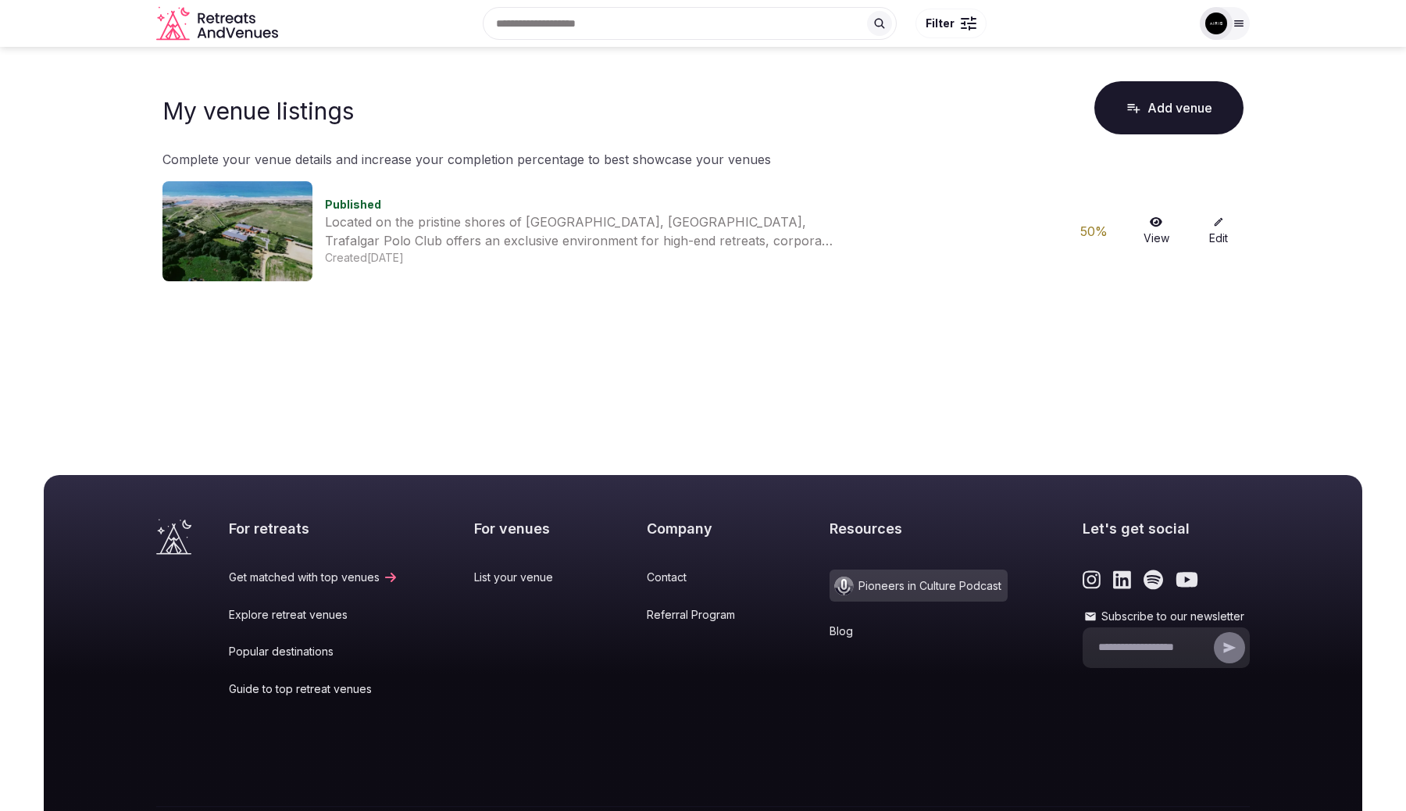
click at [1159, 227] on icon at bounding box center [1156, 221] width 12 height 11
